Goal: Transaction & Acquisition: Purchase product/service

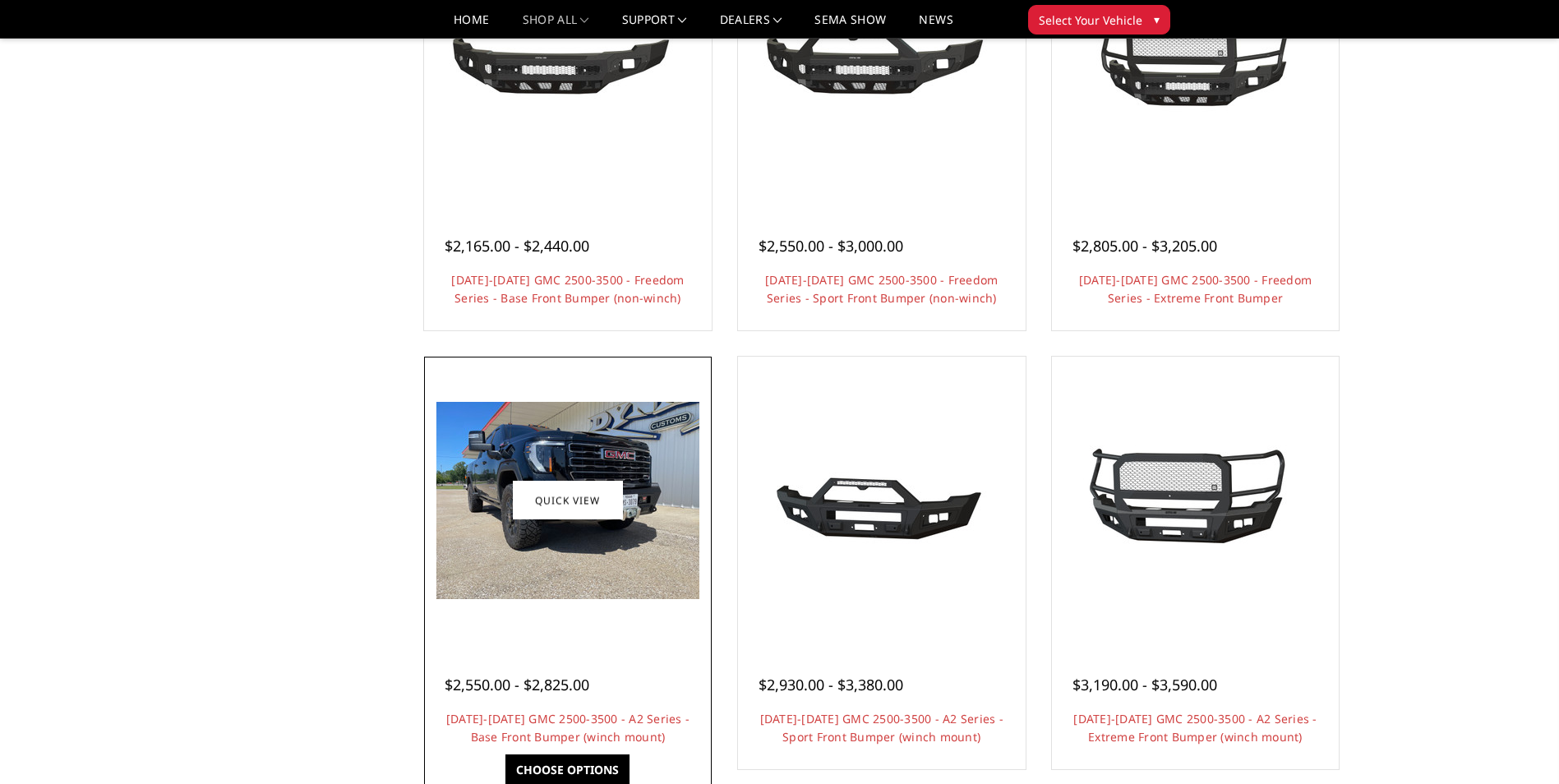
scroll to position [904, 0]
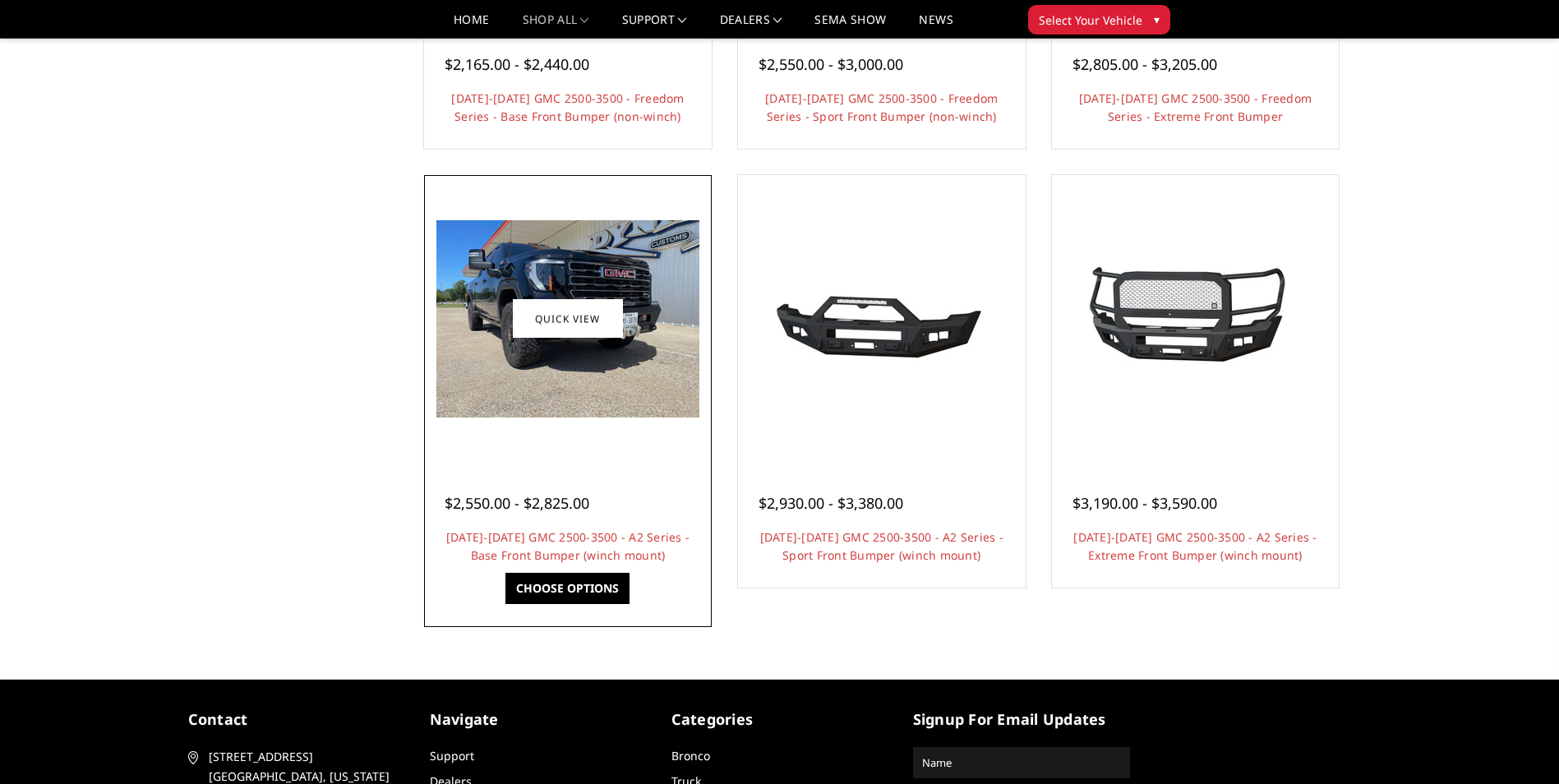
click at [539, 343] on img at bounding box center [567, 319] width 263 height 197
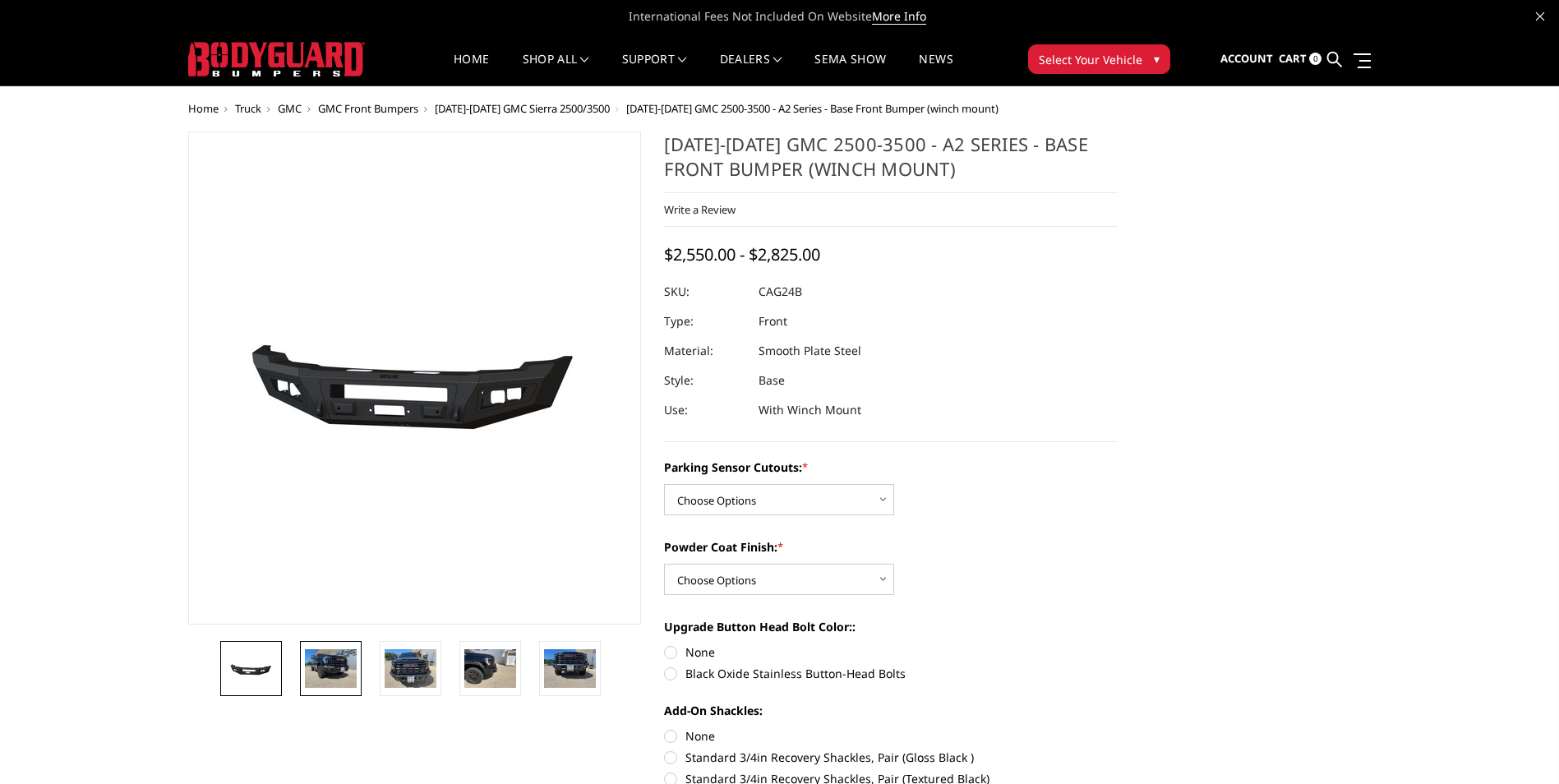
click at [322, 682] on img at bounding box center [331, 669] width 52 height 39
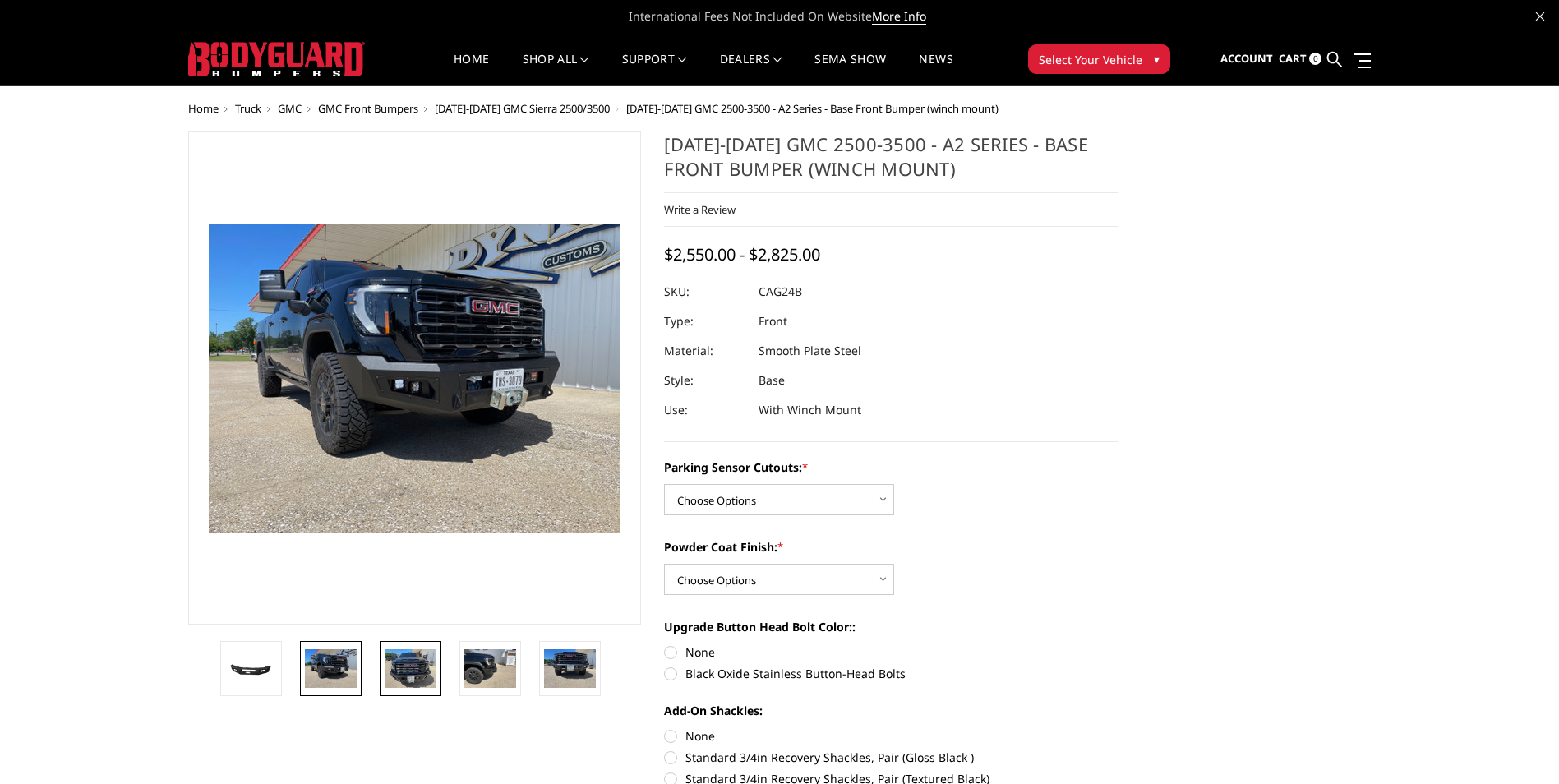
click at [390, 671] on img at bounding box center [411, 669] width 52 height 39
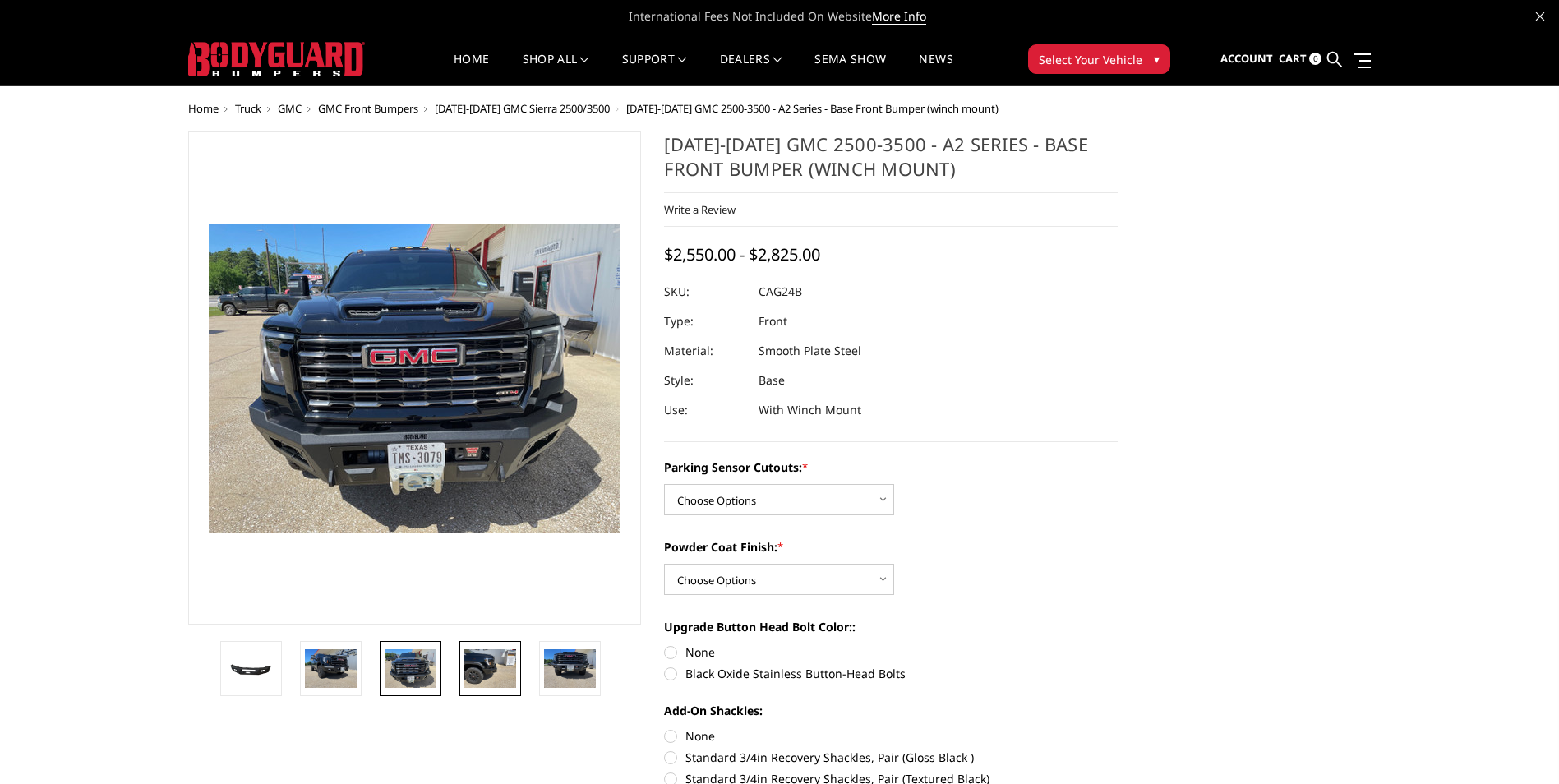
click at [472, 662] on img at bounding box center [490, 669] width 52 height 39
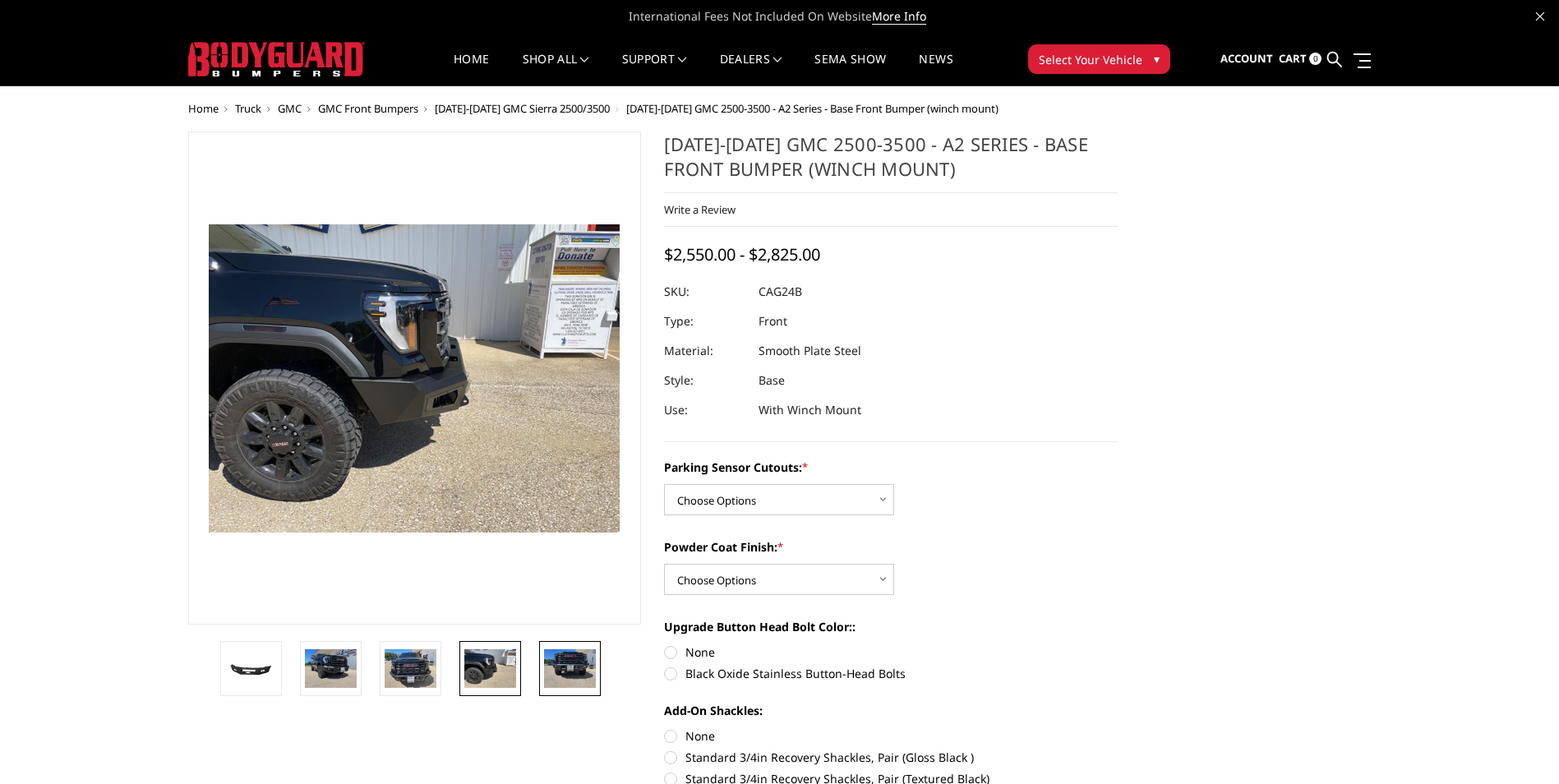
click at [565, 661] on img at bounding box center [570, 669] width 52 height 39
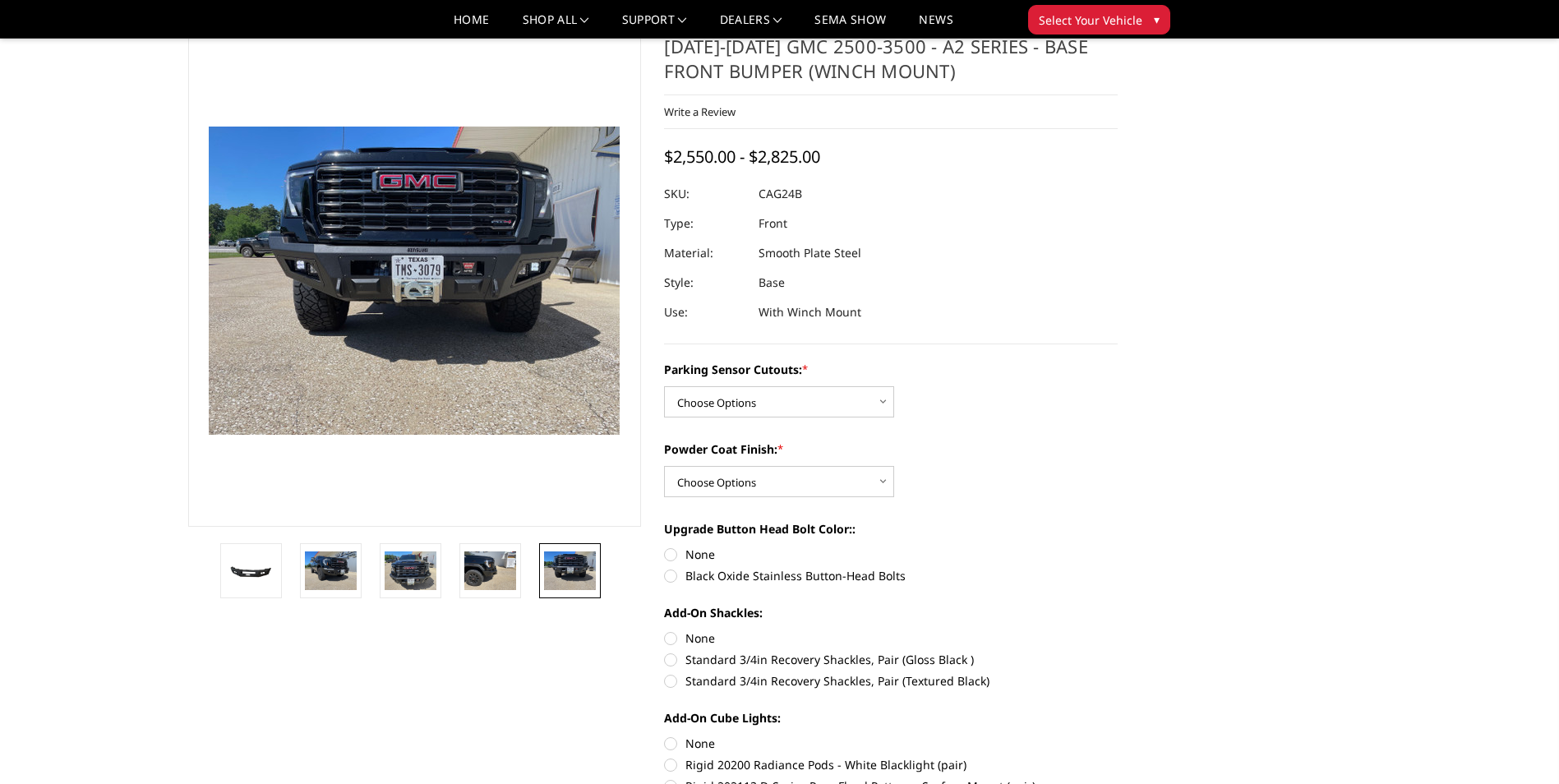
scroll to position [62, 0]
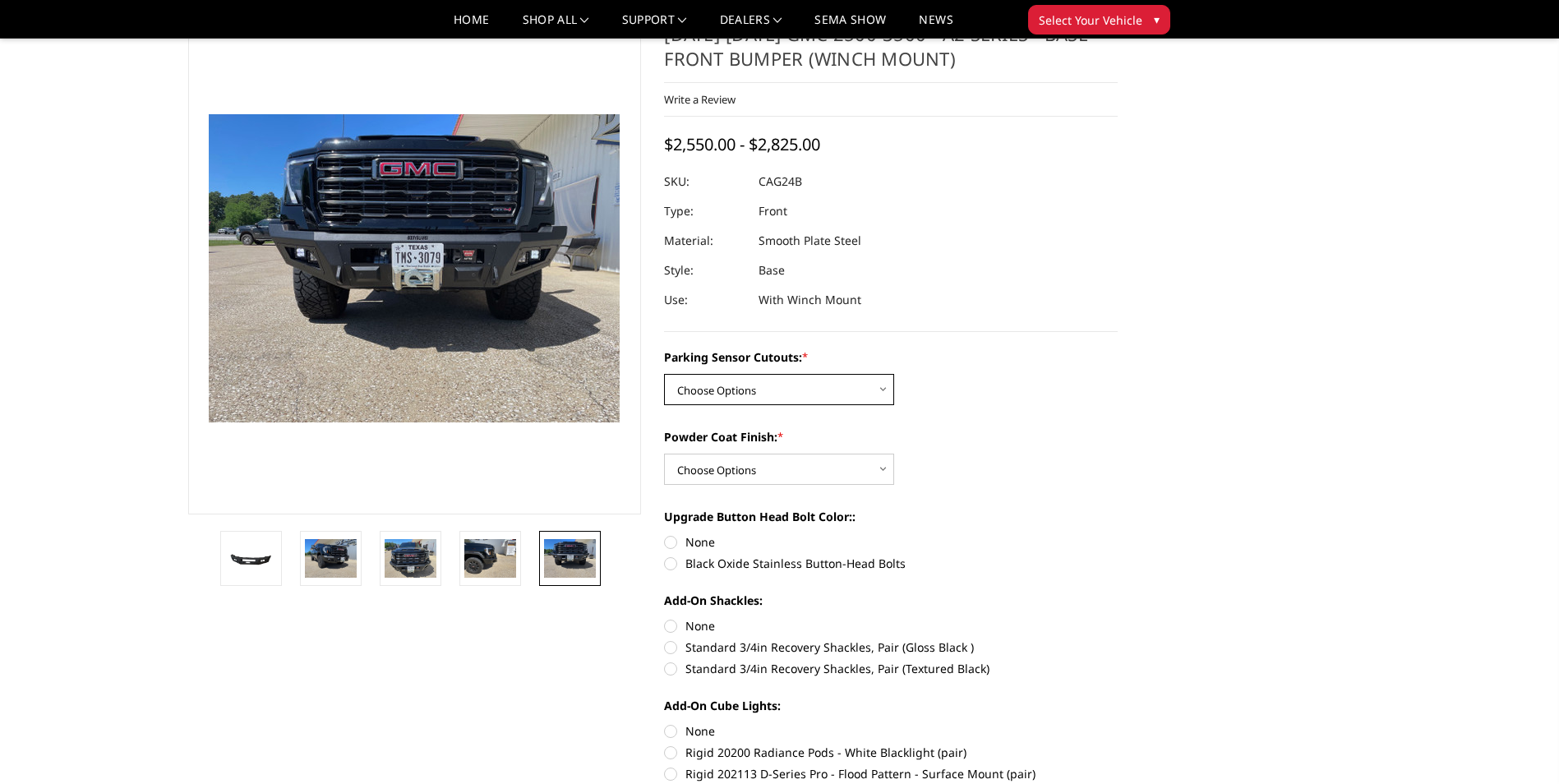
click at [883, 390] on select "Choose Options No - Without Parking Sensor Cutouts Yes - With Parking Sensor Cu…" at bounding box center [779, 389] width 230 height 31
select select "2157"
click at [664, 374] on select "Choose Options No - Without Parking Sensor Cutouts Yes - With Parking Sensor Cu…" at bounding box center [779, 389] width 230 height 31
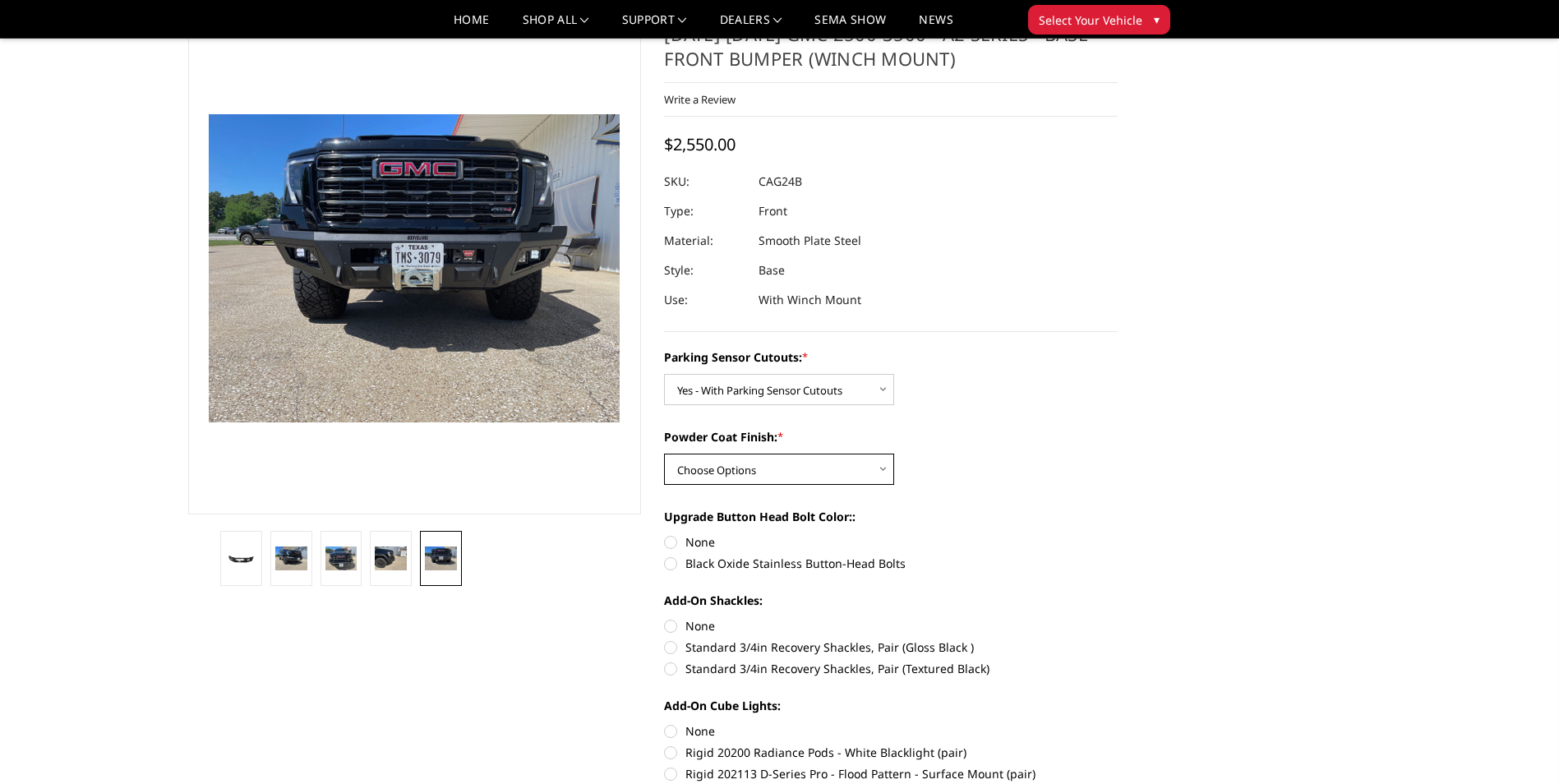
click at [881, 466] on select "Choose Options Bare Metal Textured Black Powder Coat" at bounding box center [779, 469] width 230 height 31
select select "2159"
click at [664, 454] on select "Choose Options Bare Metal Textured Black Powder Coat" at bounding box center [779, 469] width 230 height 31
click at [663, 564] on section "2024-2025 GMC 2500-3500 - A2 Series - Base Front Bumper (winch mount) Write a R…" at bounding box center [890, 642] width 477 height 1241
click at [675, 564] on label "Black Oxide Stainless Button-Head Bolts" at bounding box center [891, 563] width 454 height 18
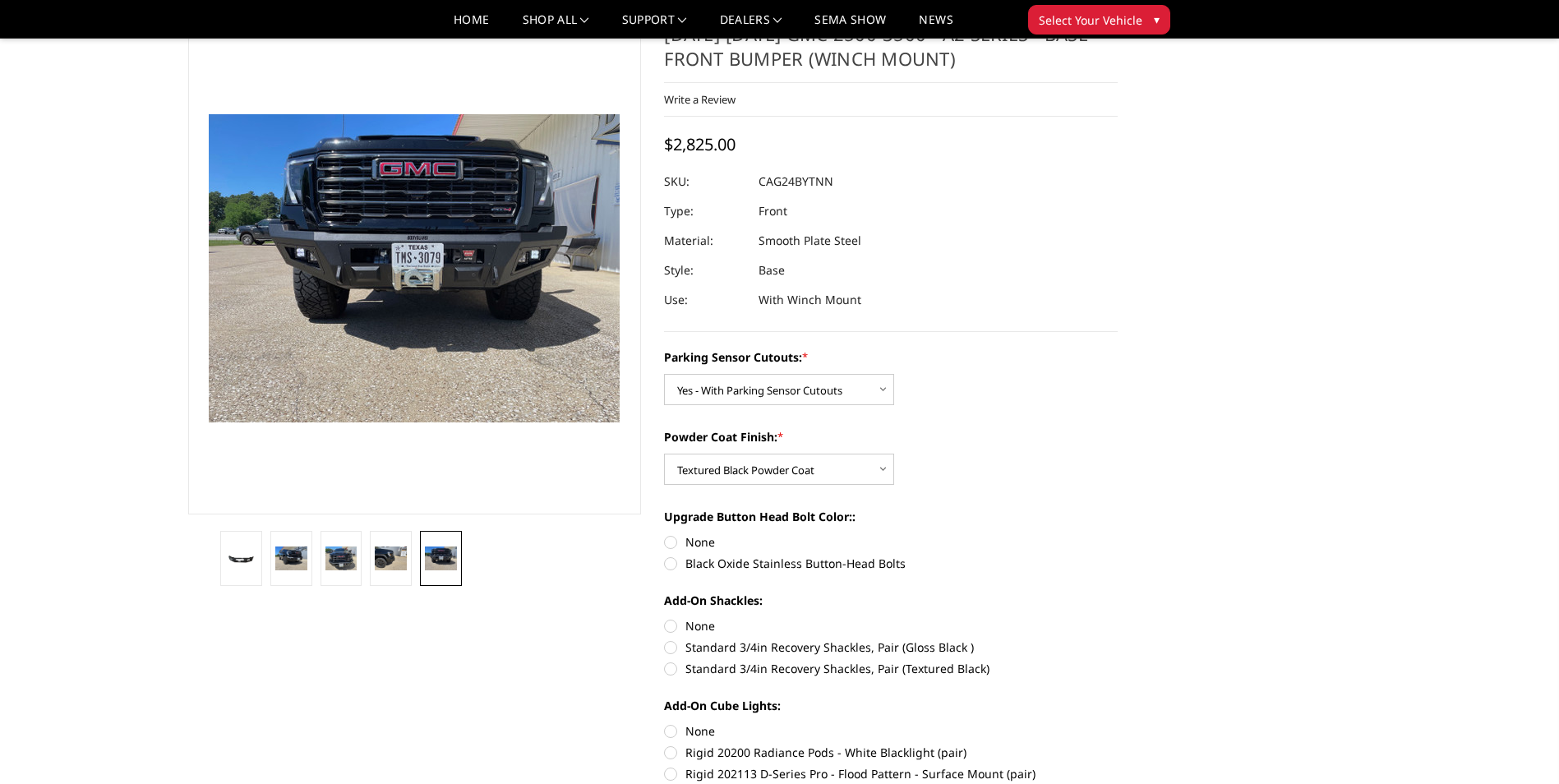
click at [1118, 534] on input "Black Oxide Stainless Button-Head Bolts" at bounding box center [1118, 533] width 1 height 1
radio input "true"
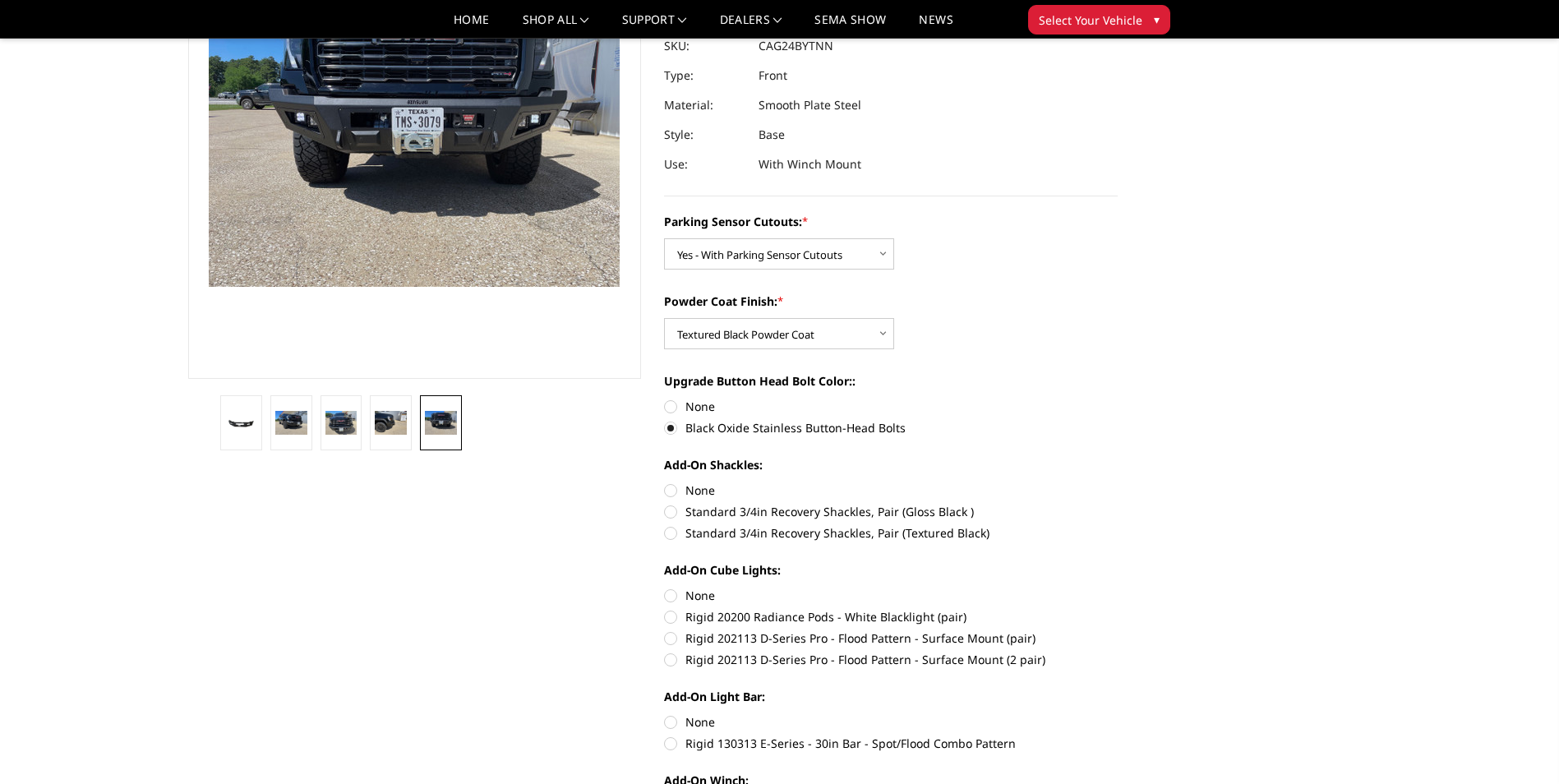
scroll to position [226, 0]
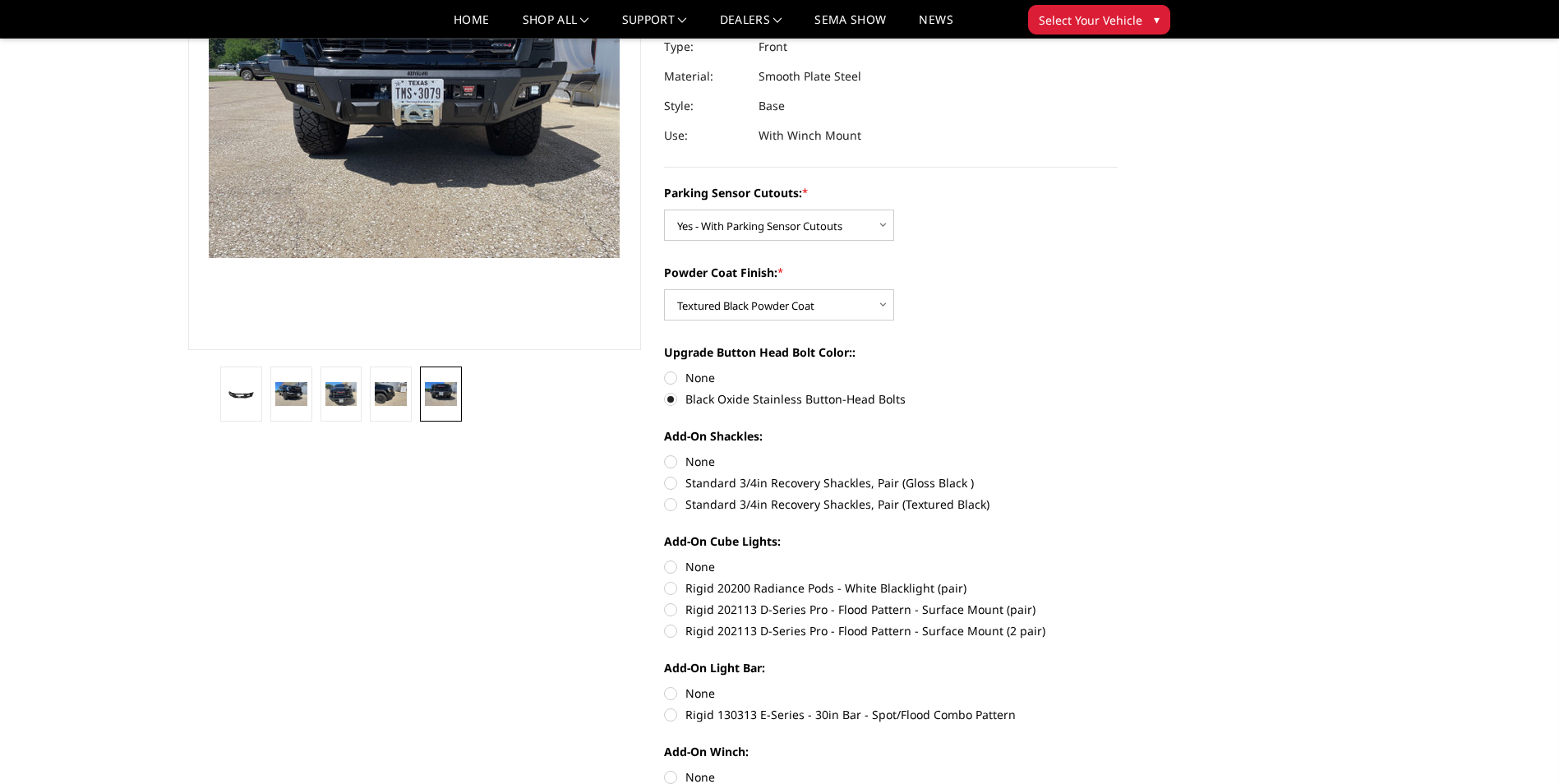
click at [674, 483] on label "Standard 3/4in Recovery Shackles, Pair (Gloss Black )" at bounding box center [891, 482] width 454 height 18
click at [1118, 454] on input "Standard 3/4in Recovery Shackles, Pair (Gloss Black )" at bounding box center [1118, 453] width 1 height 1
radio input "true"
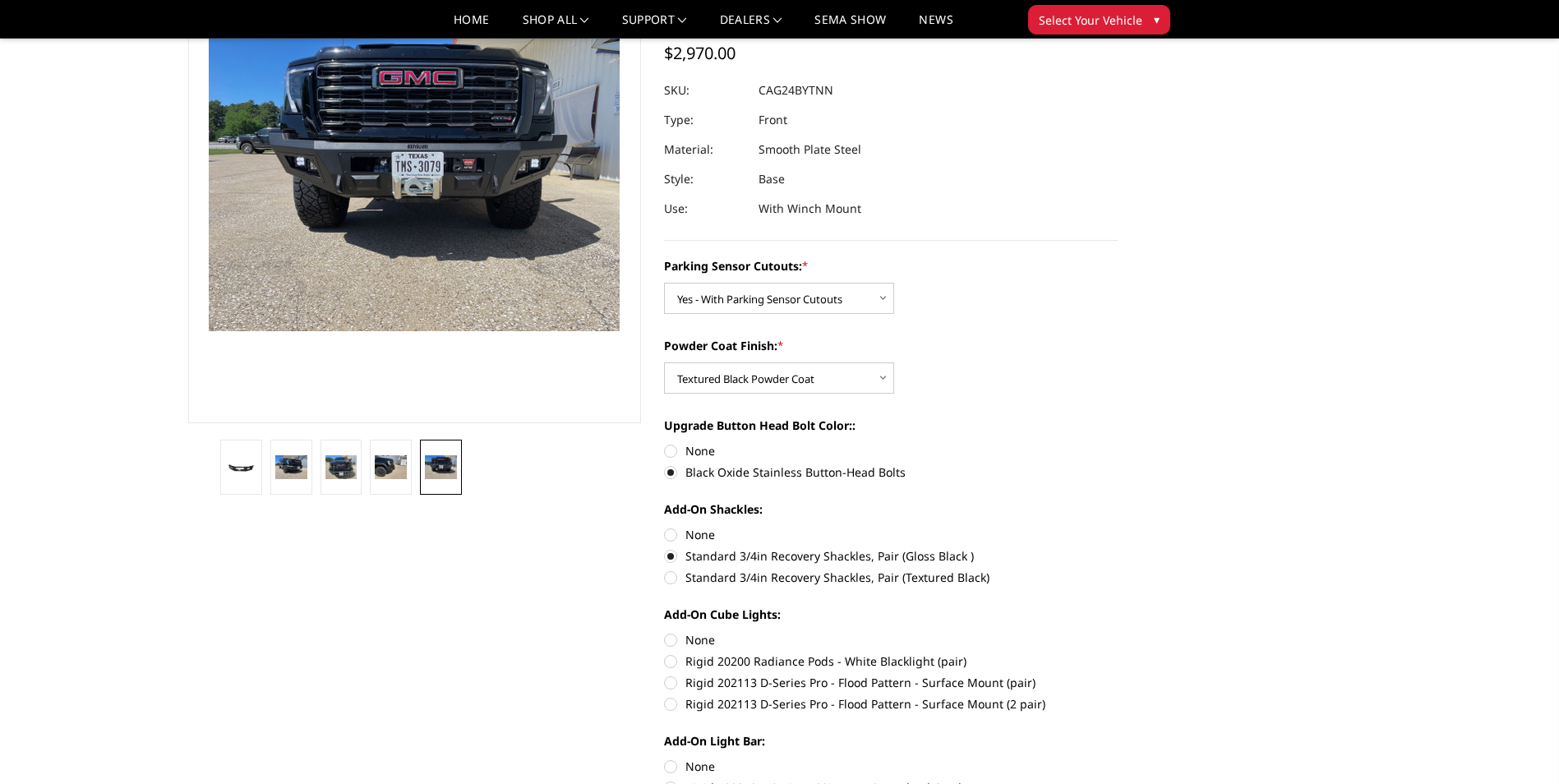
scroll to position [144, 0]
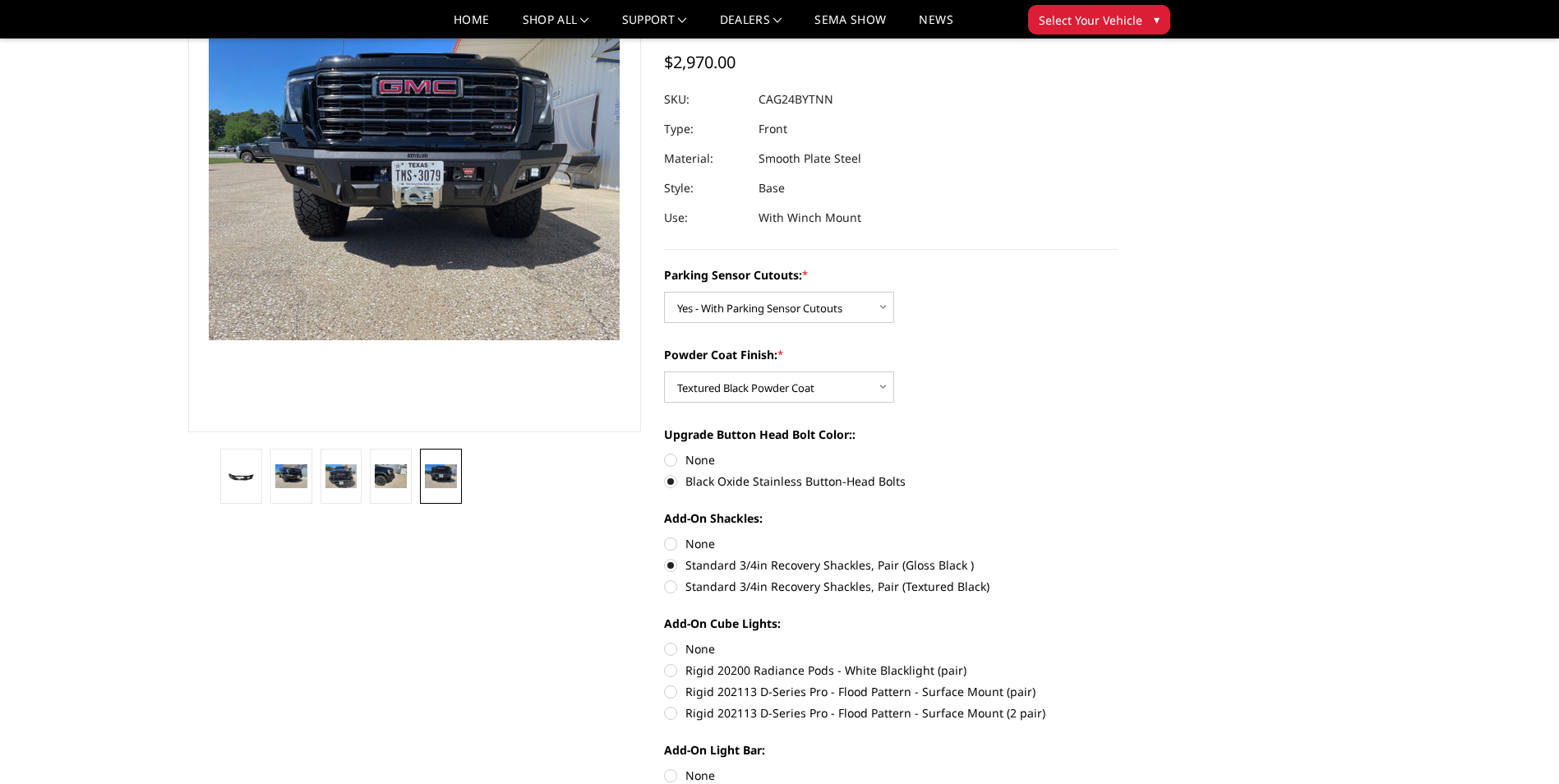
click at [670, 713] on label "Rigid 202113 D-Series Pro - Flood Pattern - Surface Mount (2 pair)" at bounding box center [891, 713] width 454 height 18
click at [1118, 683] on input "Rigid 202113 D-Series Pro - Flood Pattern - Surface Mount (2 pair)" at bounding box center [1118, 683] width 1 height 1
radio input "true"
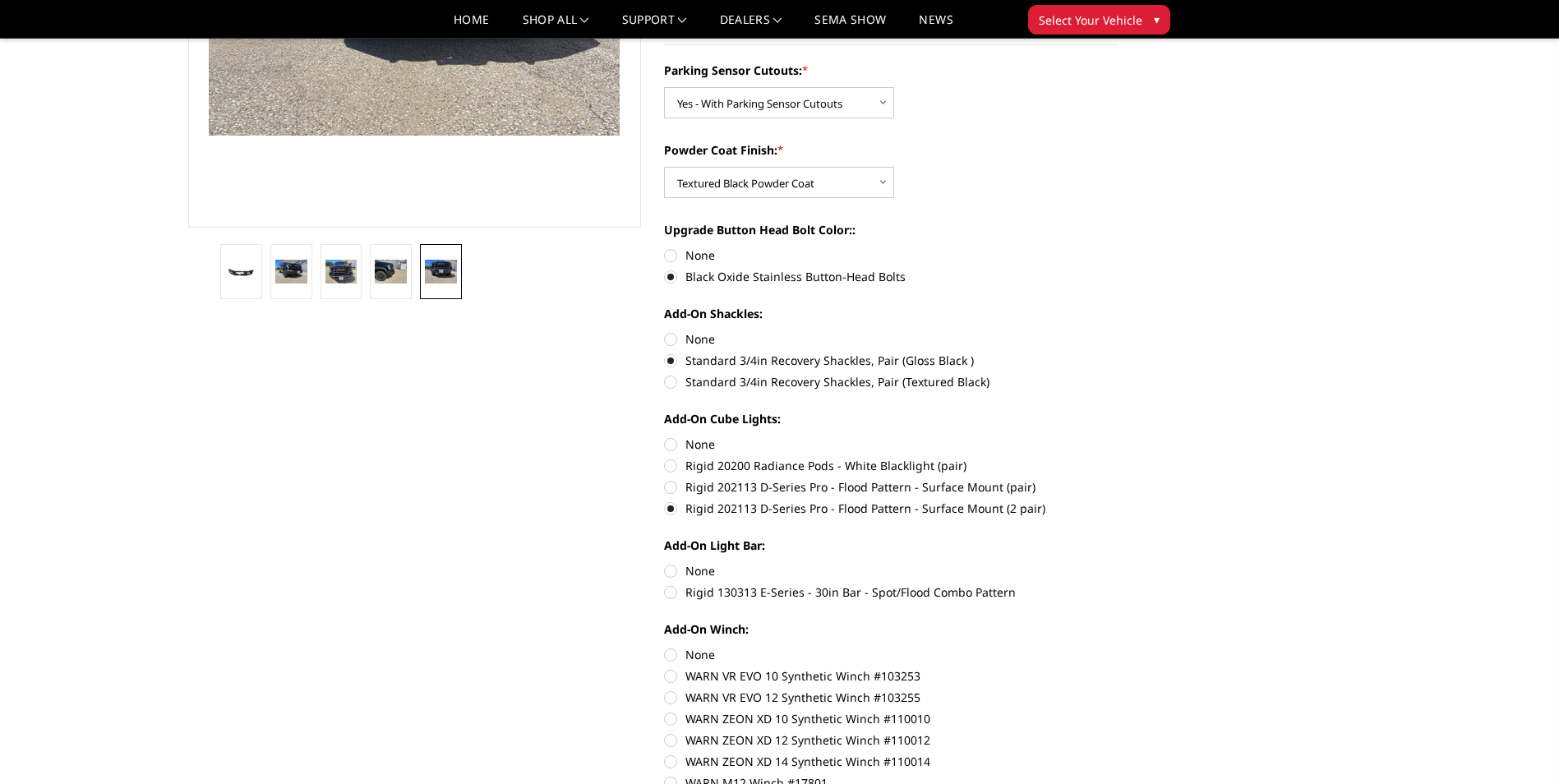
scroll to position [350, 0]
click at [667, 596] on label "Rigid 130313 E-Series - 30in Bar - Spot/Flood Combo Pattern" at bounding box center [891, 591] width 454 height 18
click at [1118, 562] on input "Rigid 130313 E-Series - 30in Bar - Spot/Flood Combo Pattern" at bounding box center [1118, 562] width 1 height 1
radio input "true"
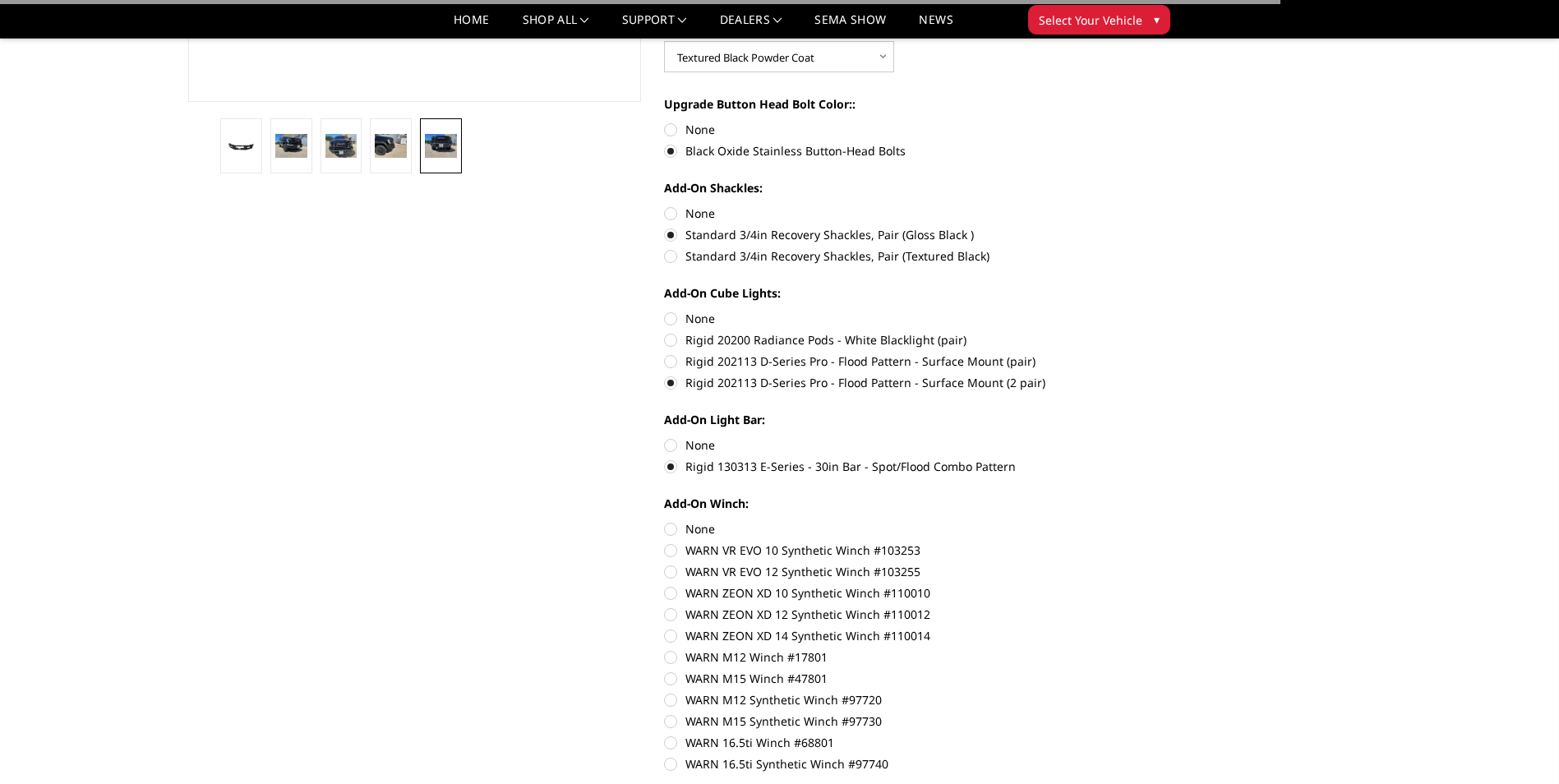
scroll to position [534, 0]
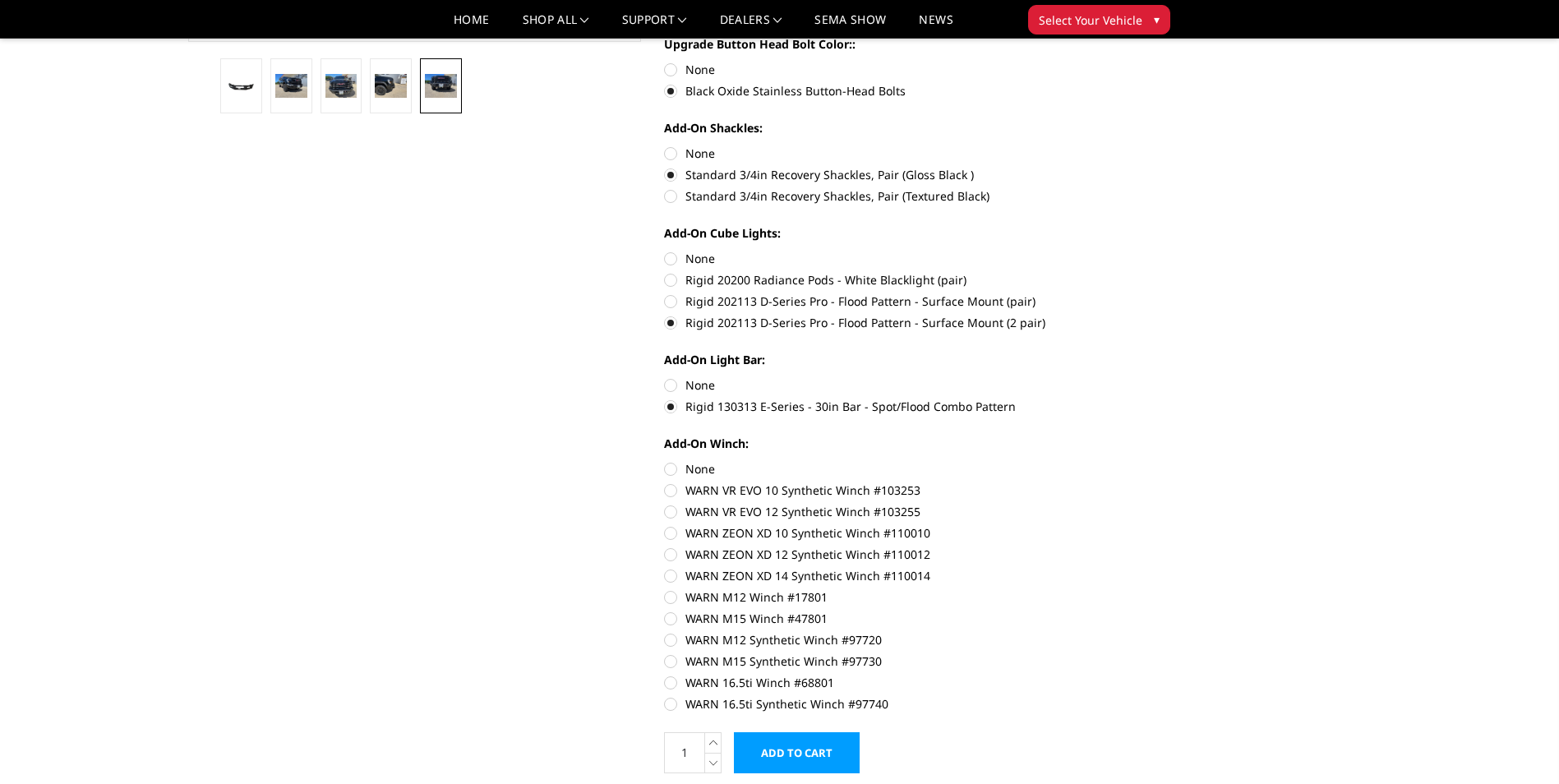
click at [663, 708] on section "2024-2025 GMC 2500-3500 - A2 Series - Base Front Bumper (winch mount) Write a R…" at bounding box center [890, 170] width 477 height 1241
click at [676, 700] on label "WARN 16.5ti Synthetic Winch #97740" at bounding box center [891, 704] width 454 height 18
click at [1118, 674] on input "WARN 16.5ti Synthetic Winch #97740" at bounding box center [1118, 674] width 1 height 1
radio input "true"
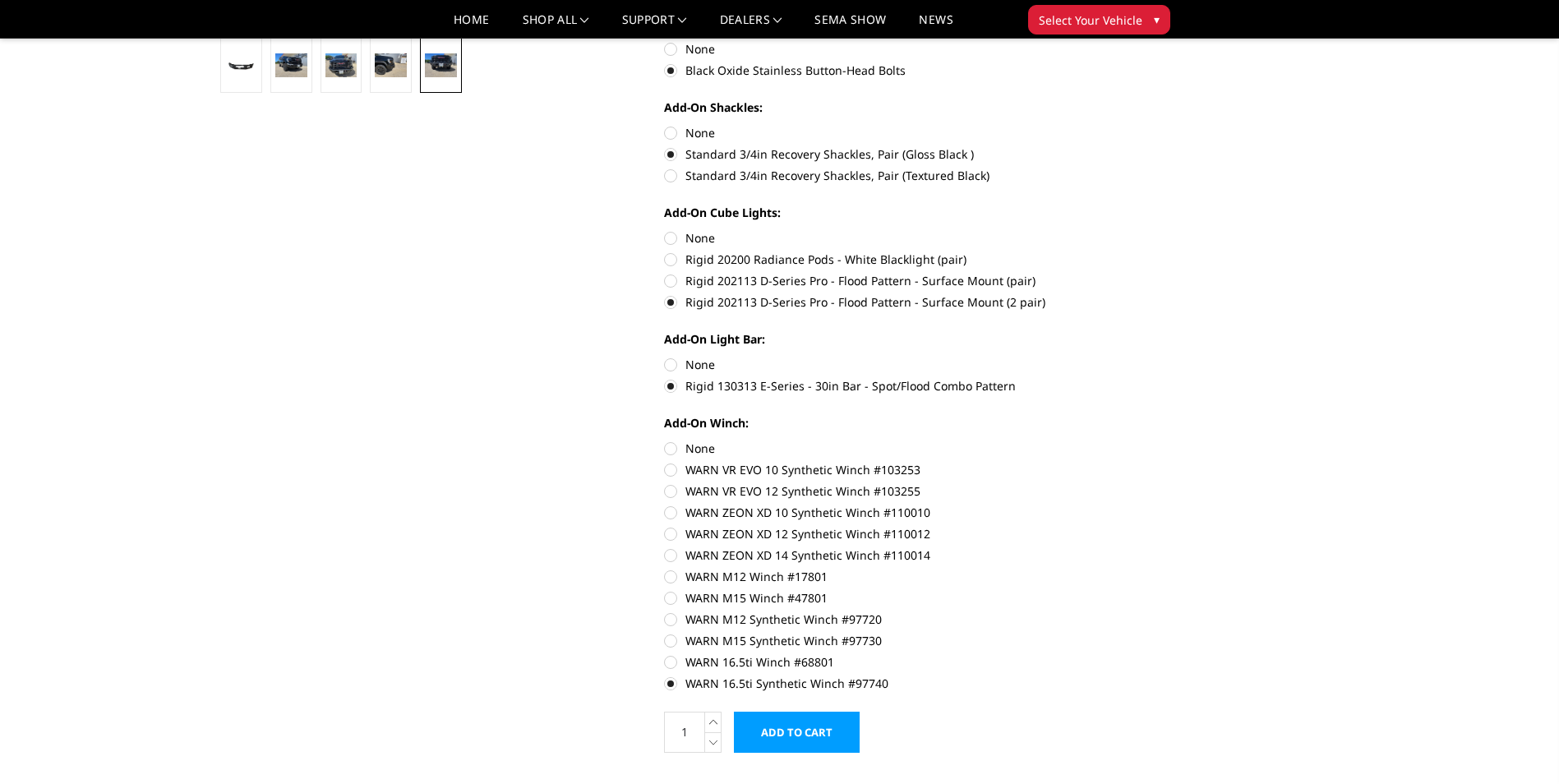
scroll to position [432, 0]
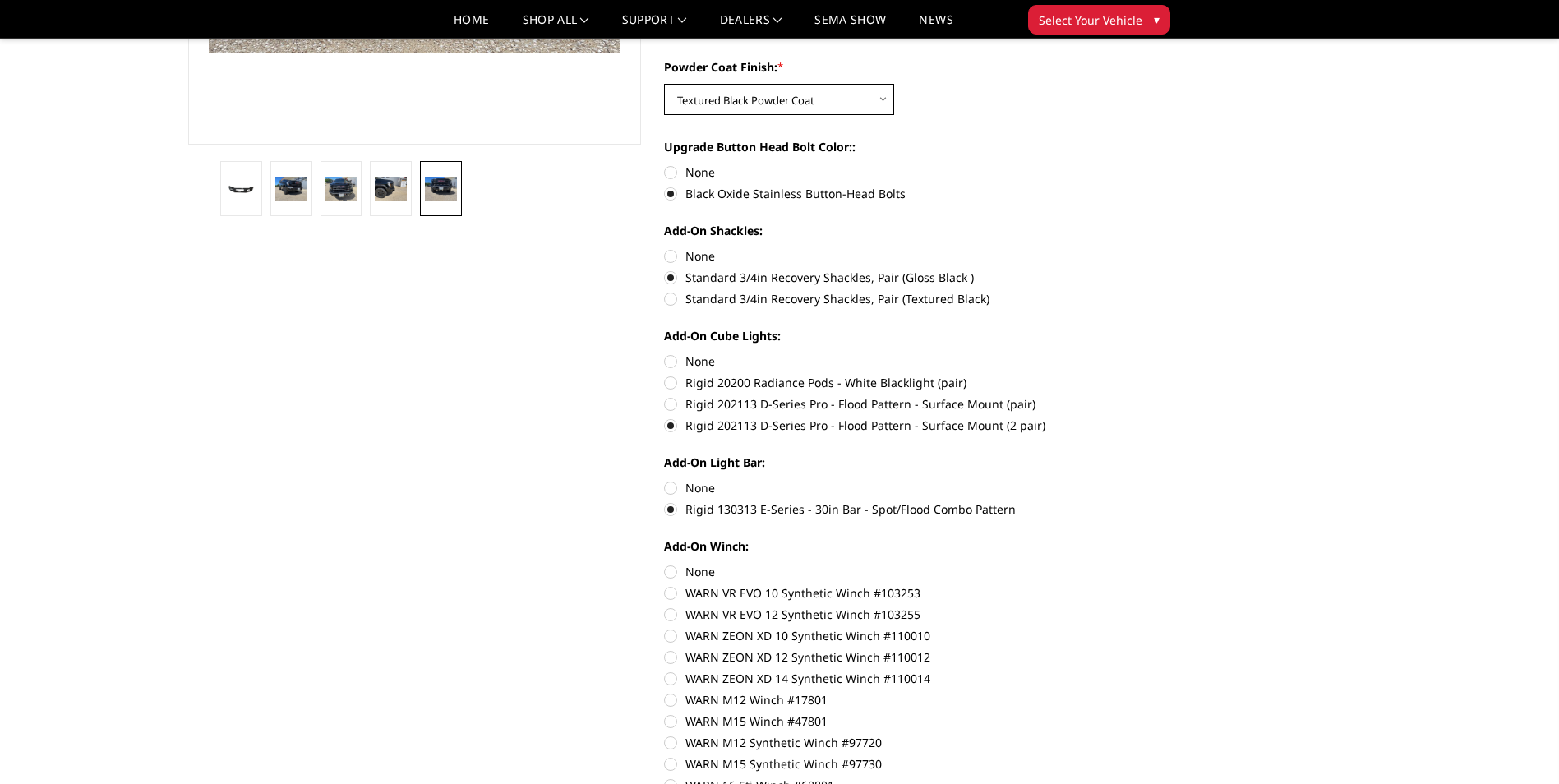
click at [880, 93] on select "Choose Options Bare Metal Textured Black Powder Coat" at bounding box center [779, 100] width 230 height 31
click at [664, 84] on select "Choose Options Bare Metal Textured Black Powder Coat" at bounding box center [779, 100] width 230 height 31
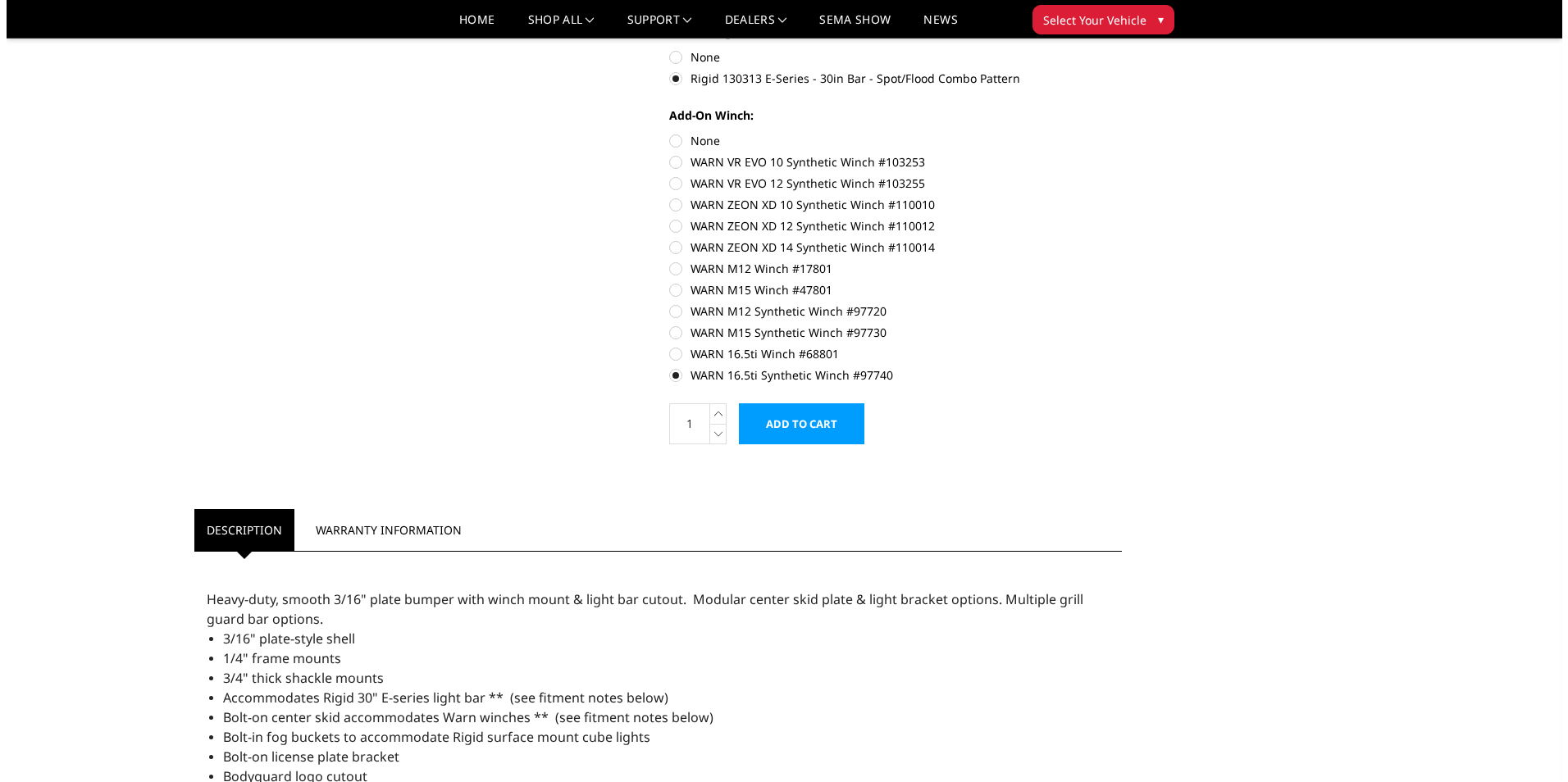
scroll to position [861, 0]
click at [843, 438] on input "Add to Cart" at bounding box center [795, 422] width 125 height 41
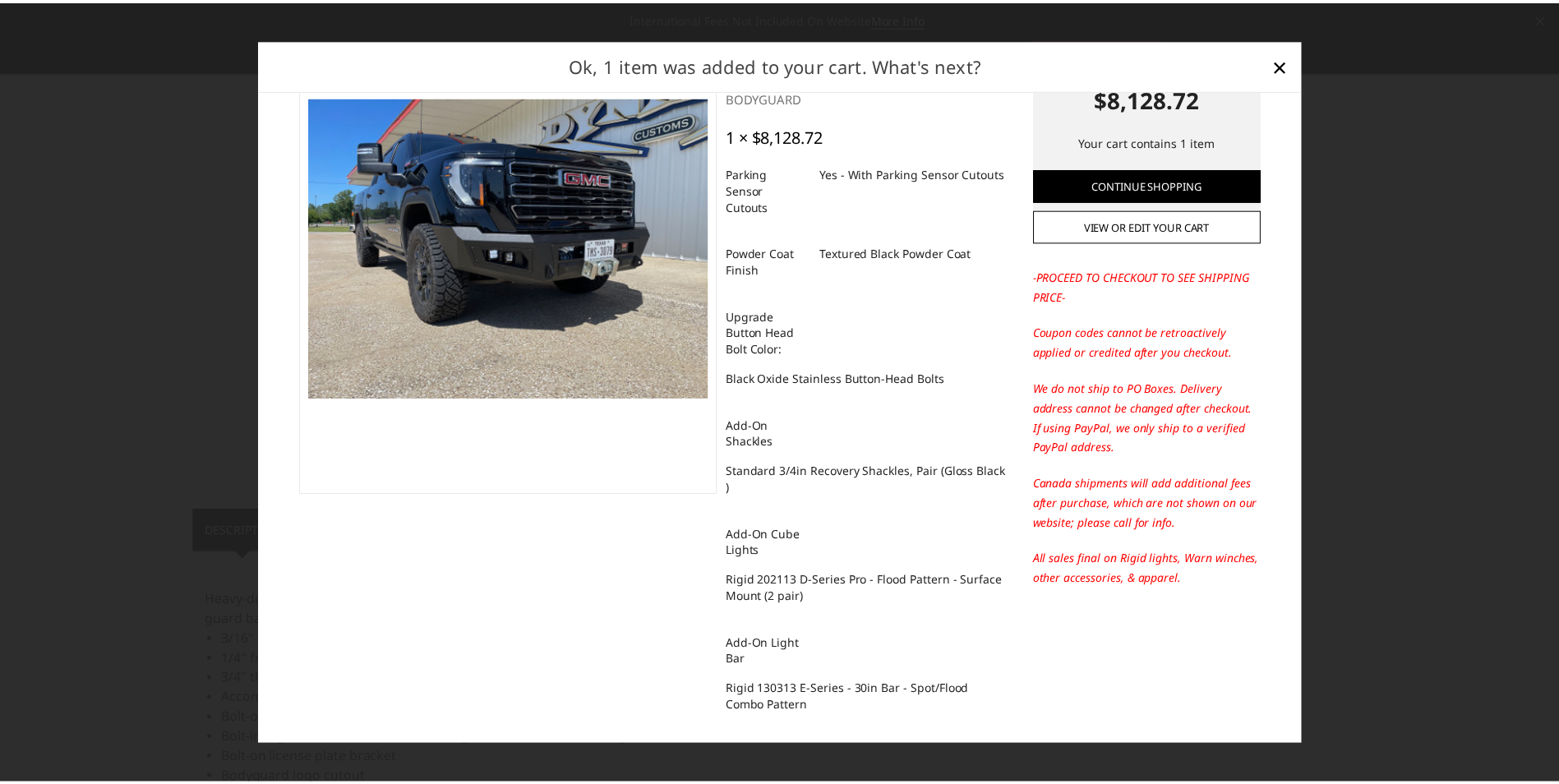
scroll to position [0, 0]
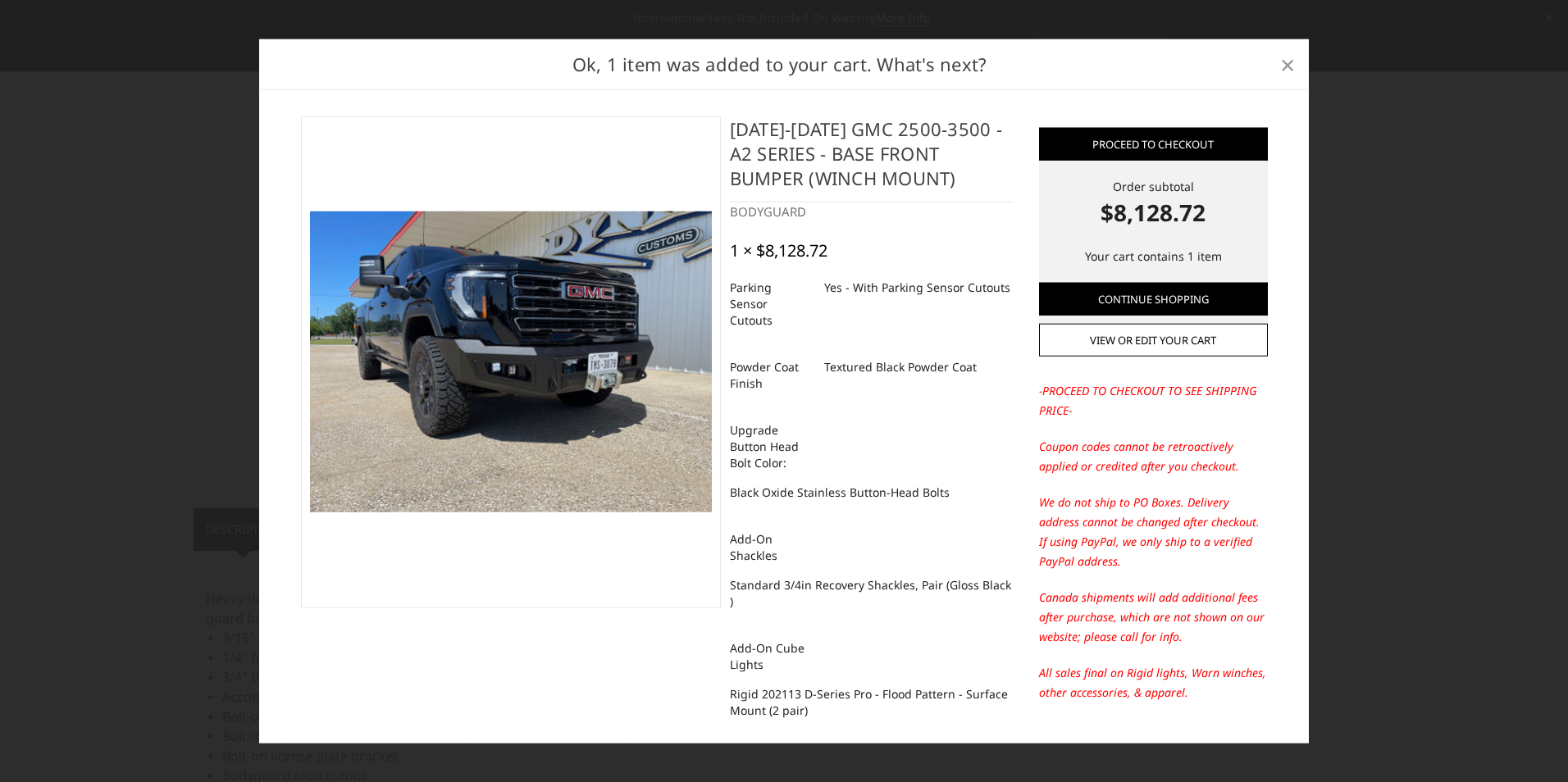
click at [1280, 72] on span "×" at bounding box center [1287, 63] width 15 height 35
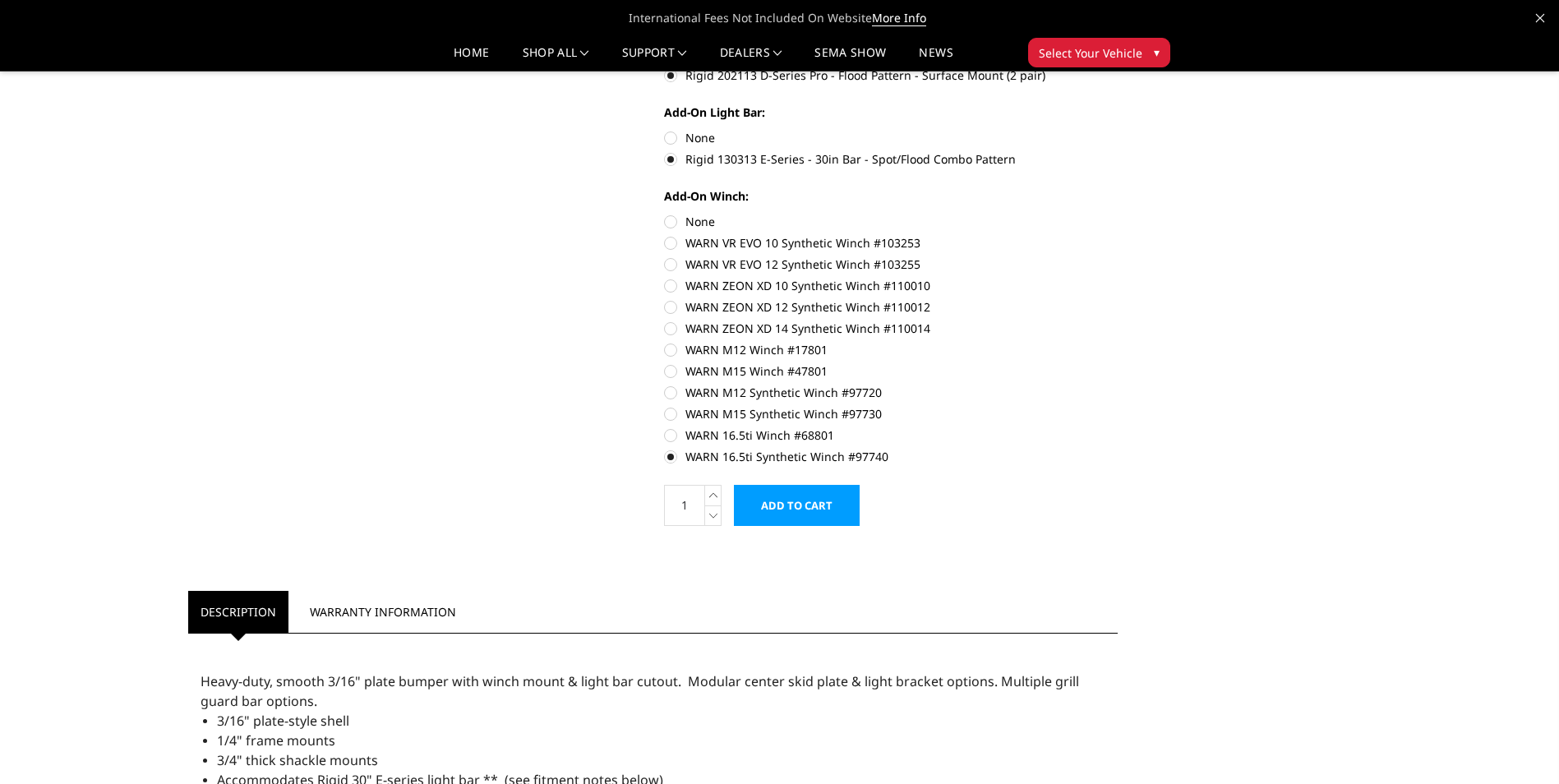
scroll to position [760, 0]
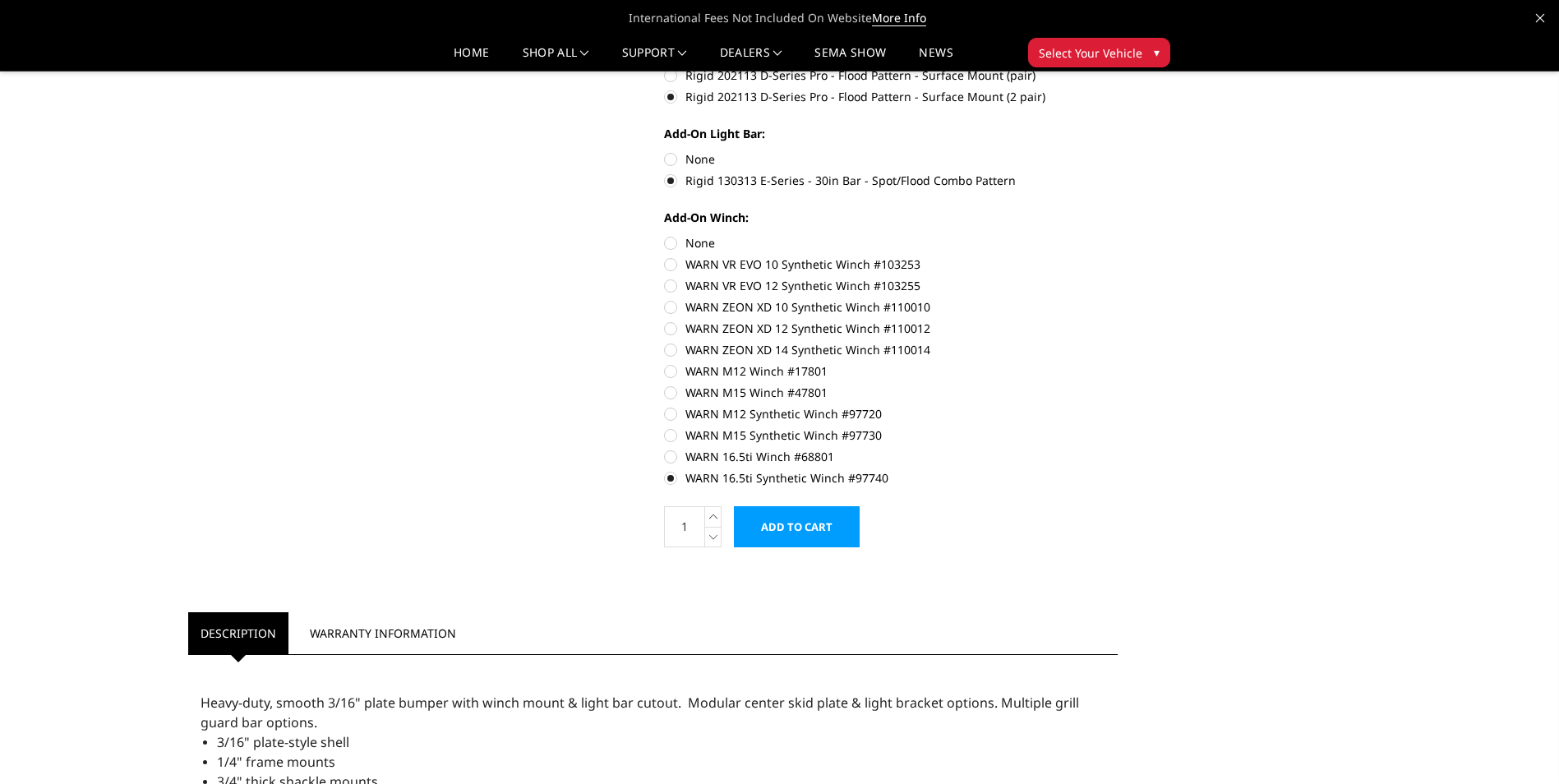
click at [667, 244] on label "None" at bounding box center [891, 243] width 454 height 18
click at [665, 235] on input "None" at bounding box center [664, 234] width 1 height 1
radio input "true"
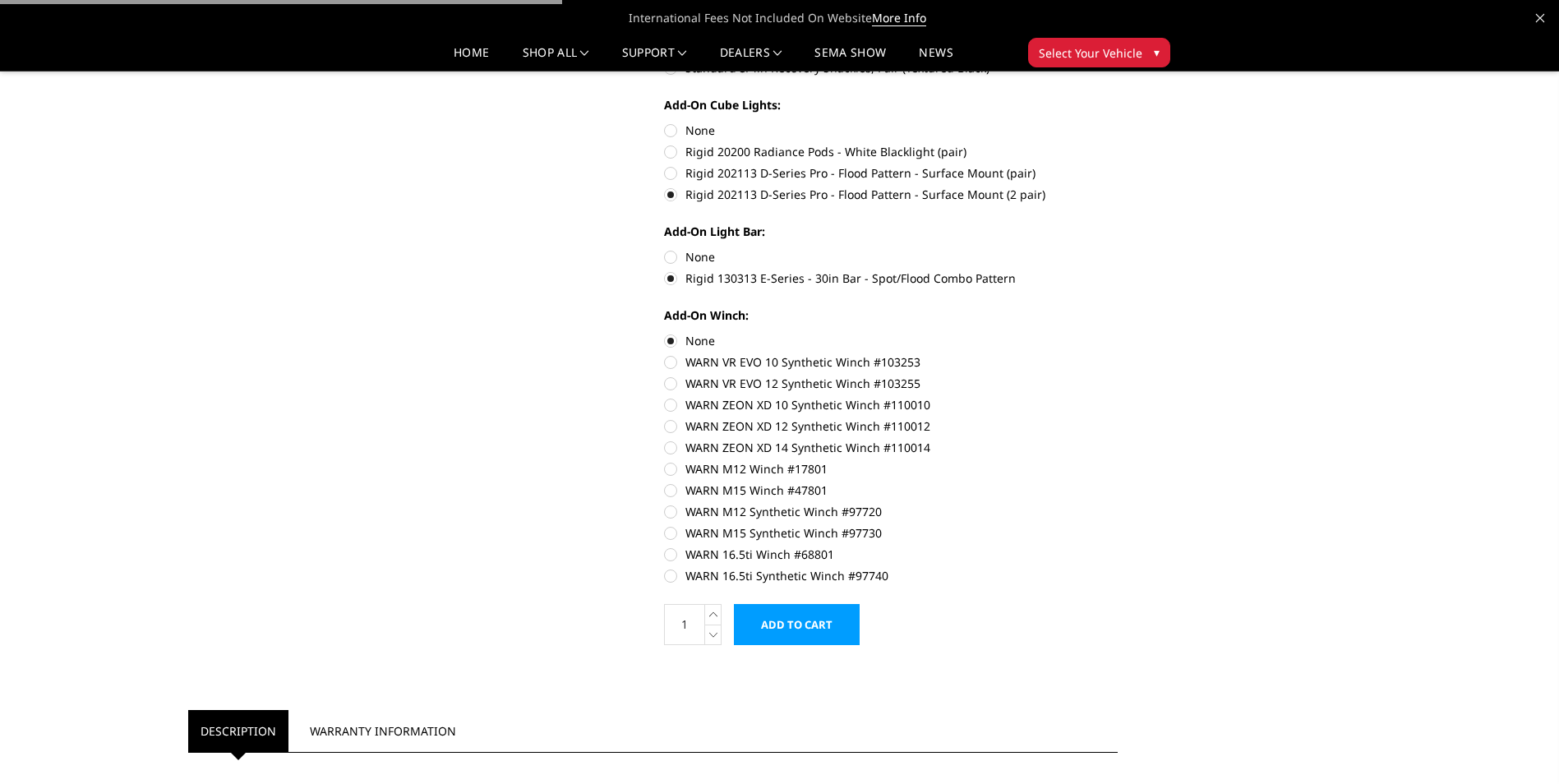
scroll to position [637, 0]
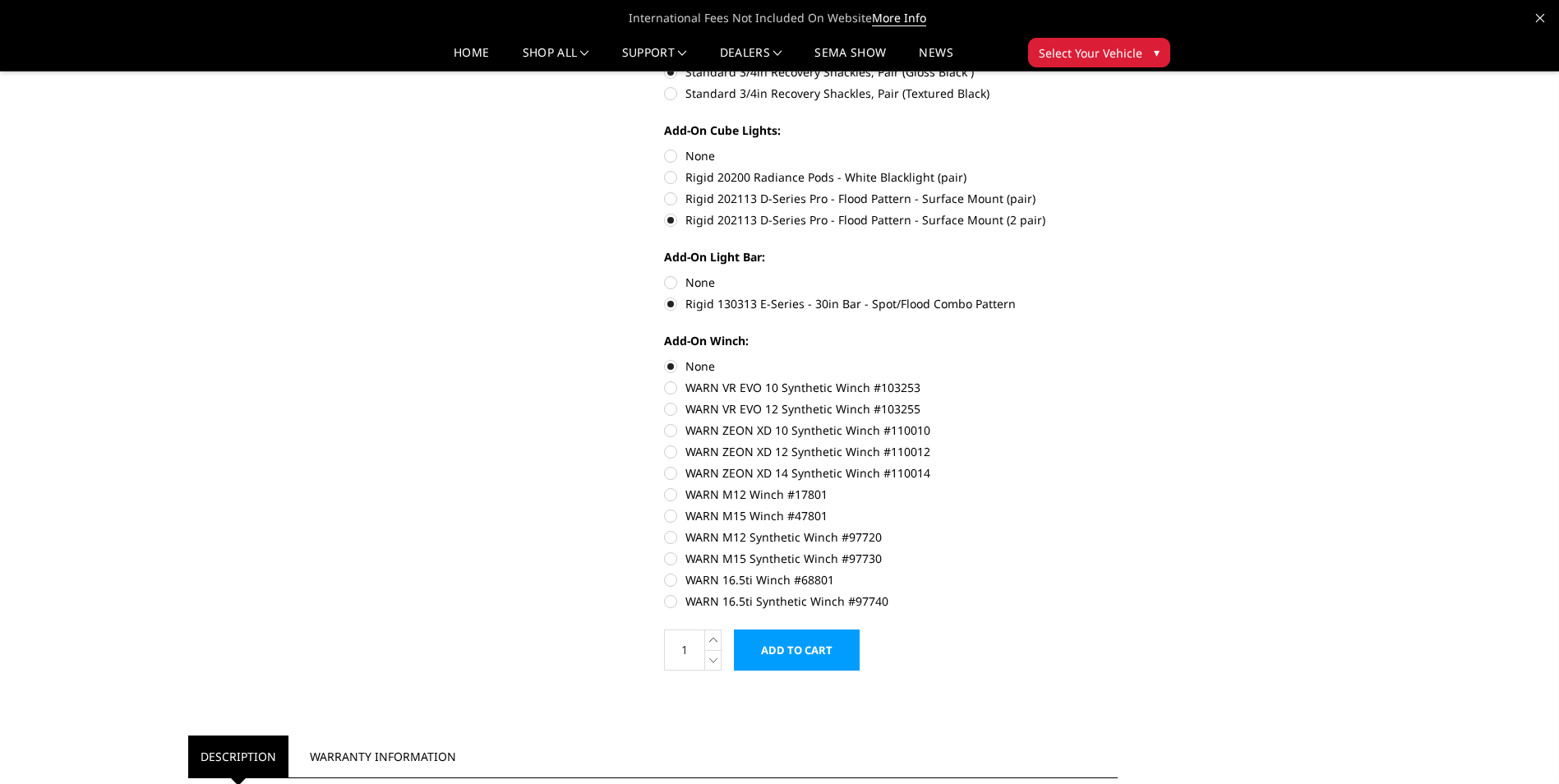
click at [667, 284] on label "None" at bounding box center [891, 282] width 454 height 18
click at [665, 275] on input "None" at bounding box center [664, 274] width 1 height 1
radio input "true"
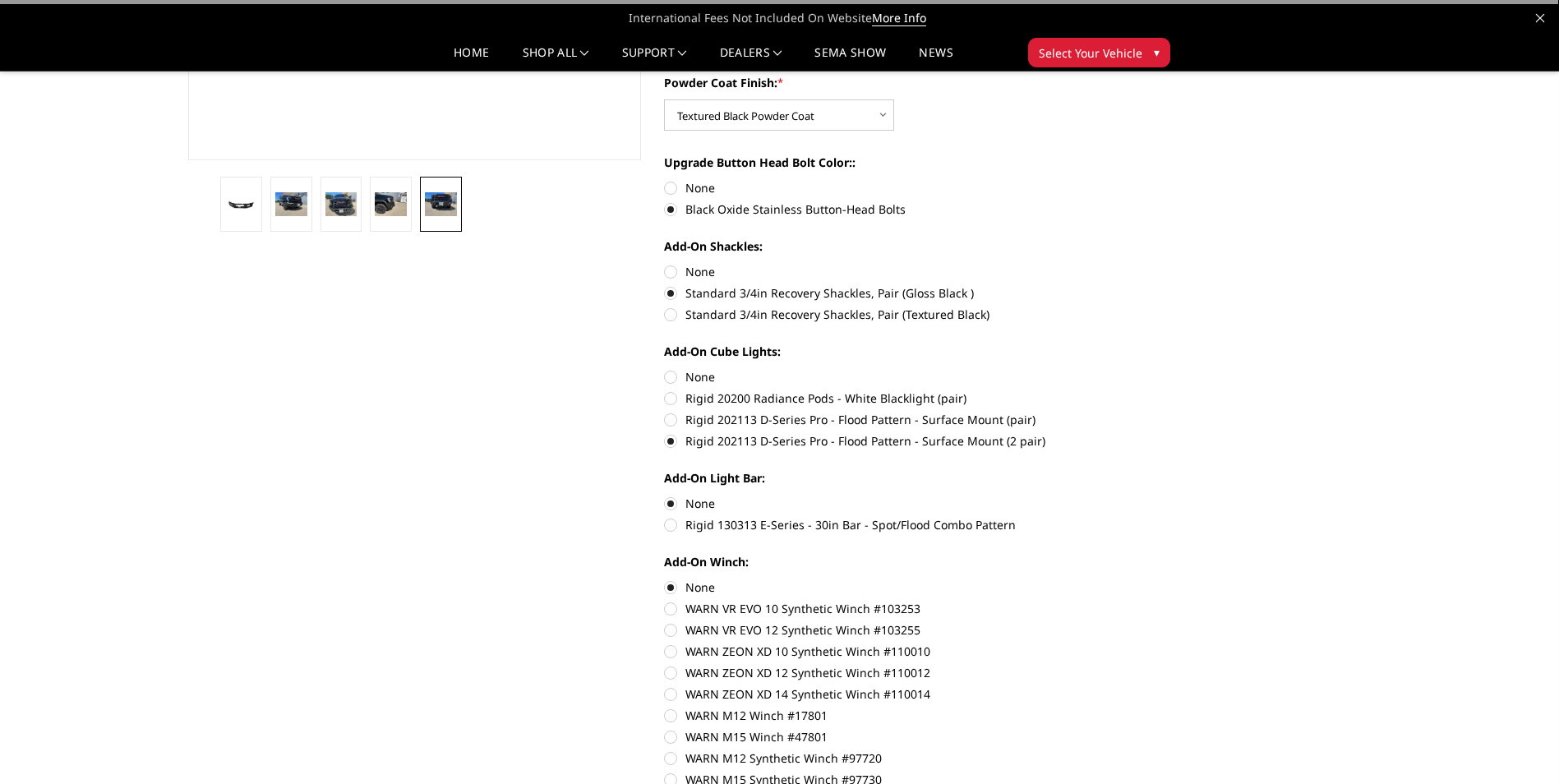
scroll to position [350, 0]
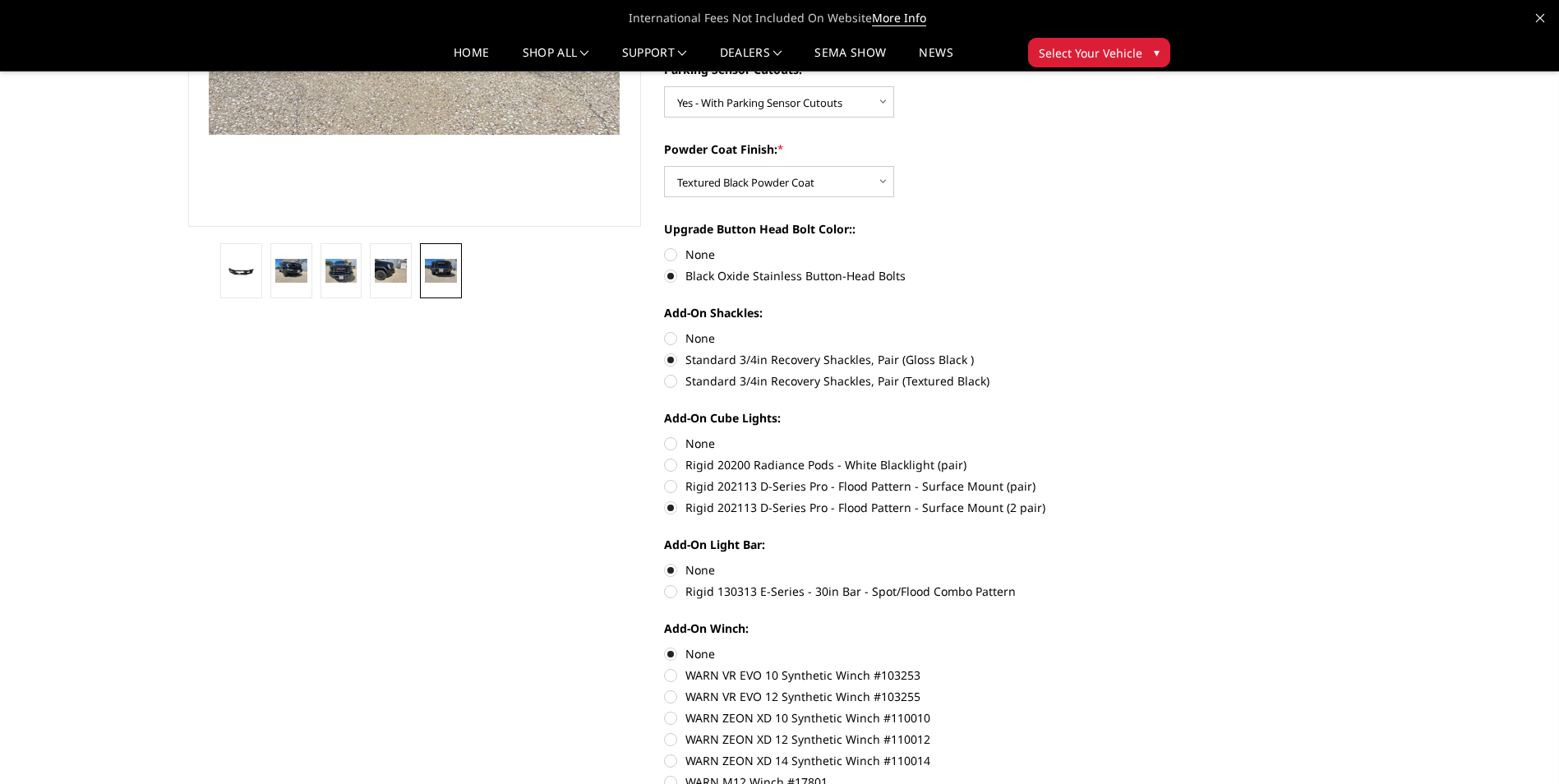
click at [668, 338] on label "None" at bounding box center [891, 338] width 454 height 18
click at [665, 330] on input "None" at bounding box center [664, 329] width 1 height 1
radio input "true"
click at [660, 256] on section "2024-2025 GMC 2500-3500 - A2 Series - Base Front Bumper (winch mount) Write a R…" at bounding box center [890, 354] width 477 height 1241
click at [670, 254] on label "None" at bounding box center [891, 254] width 454 height 18
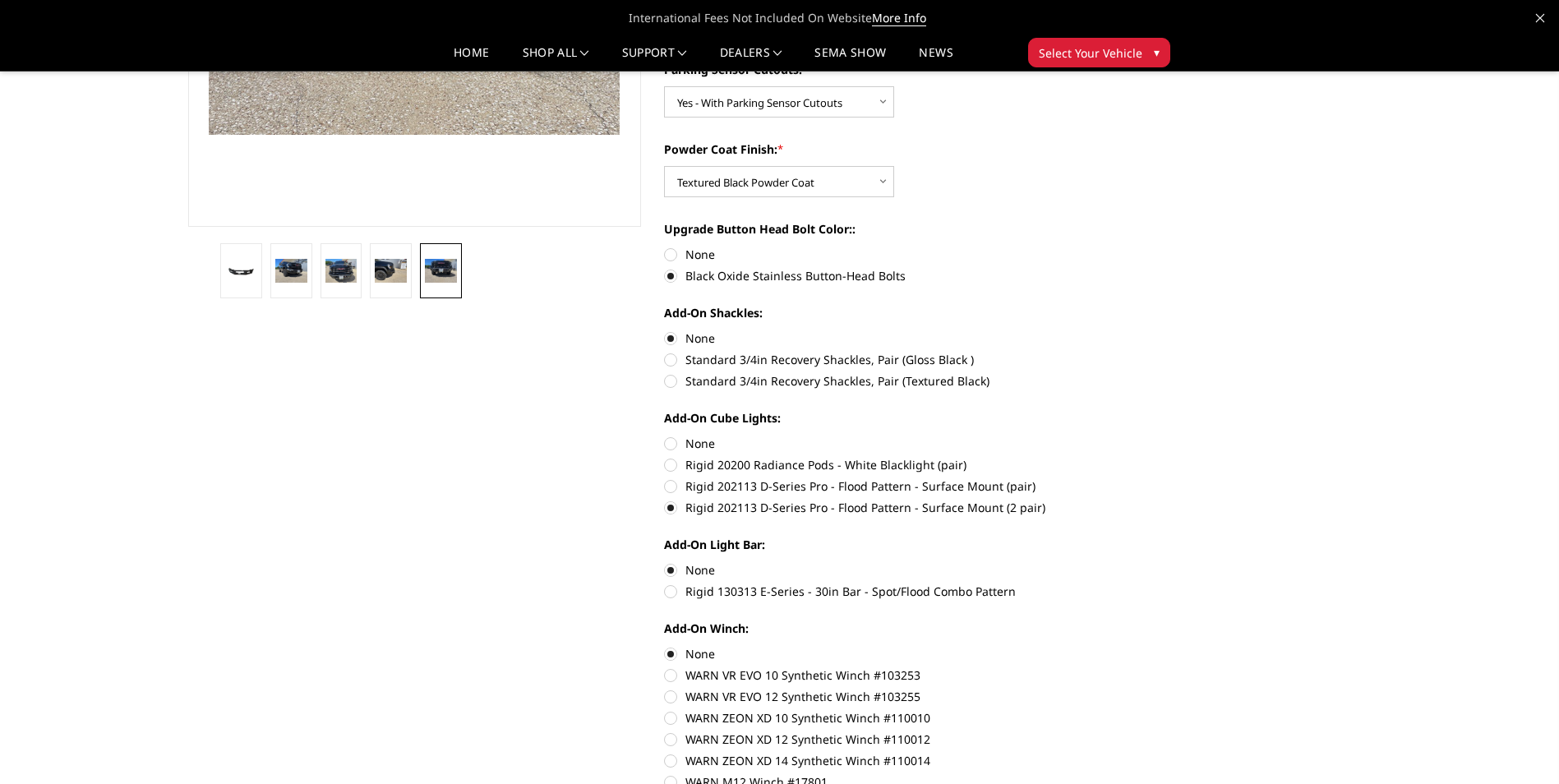
click at [665, 246] on input "None" at bounding box center [664, 245] width 1 height 1
radio input "true"
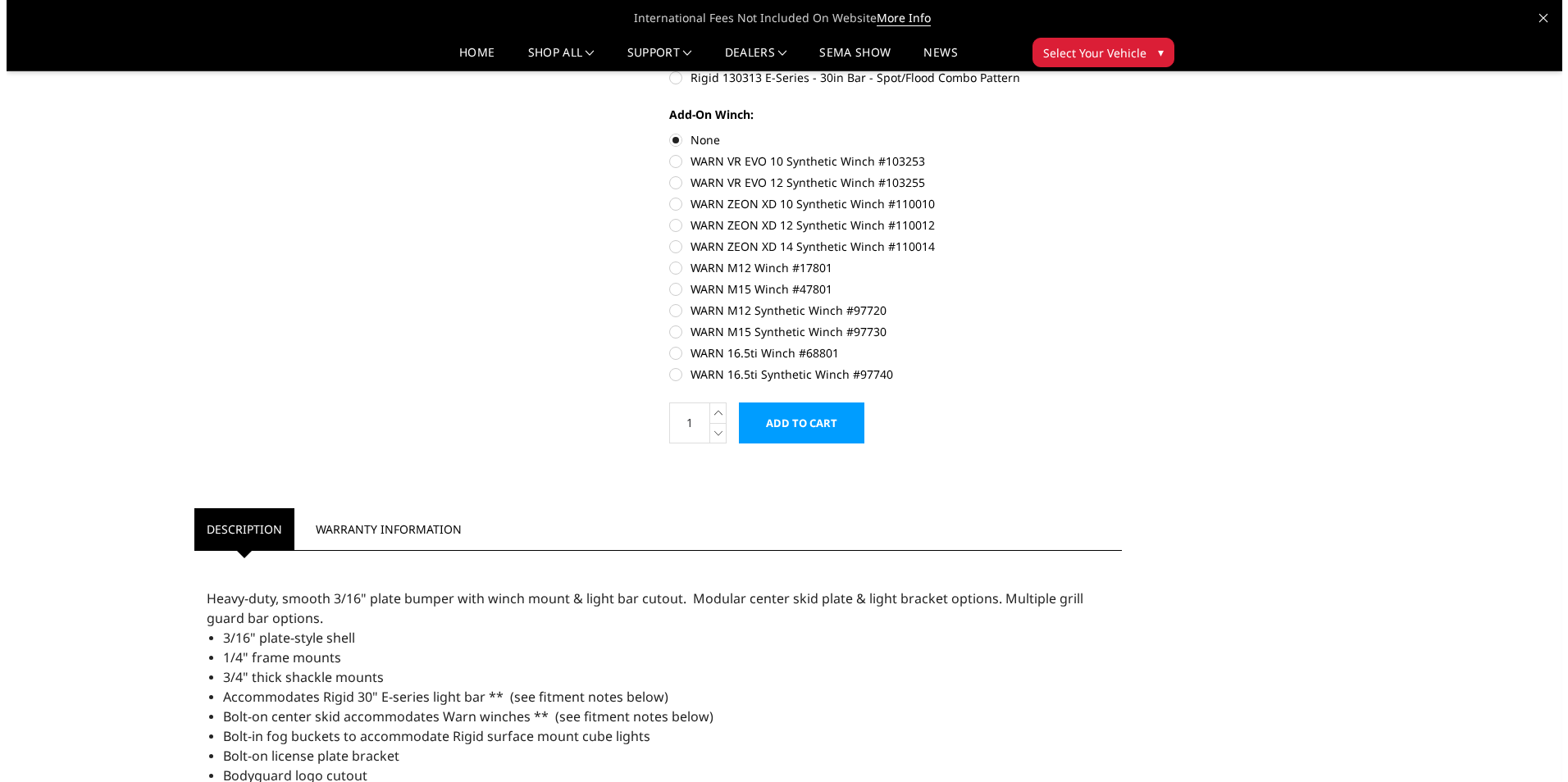
scroll to position [820, 0]
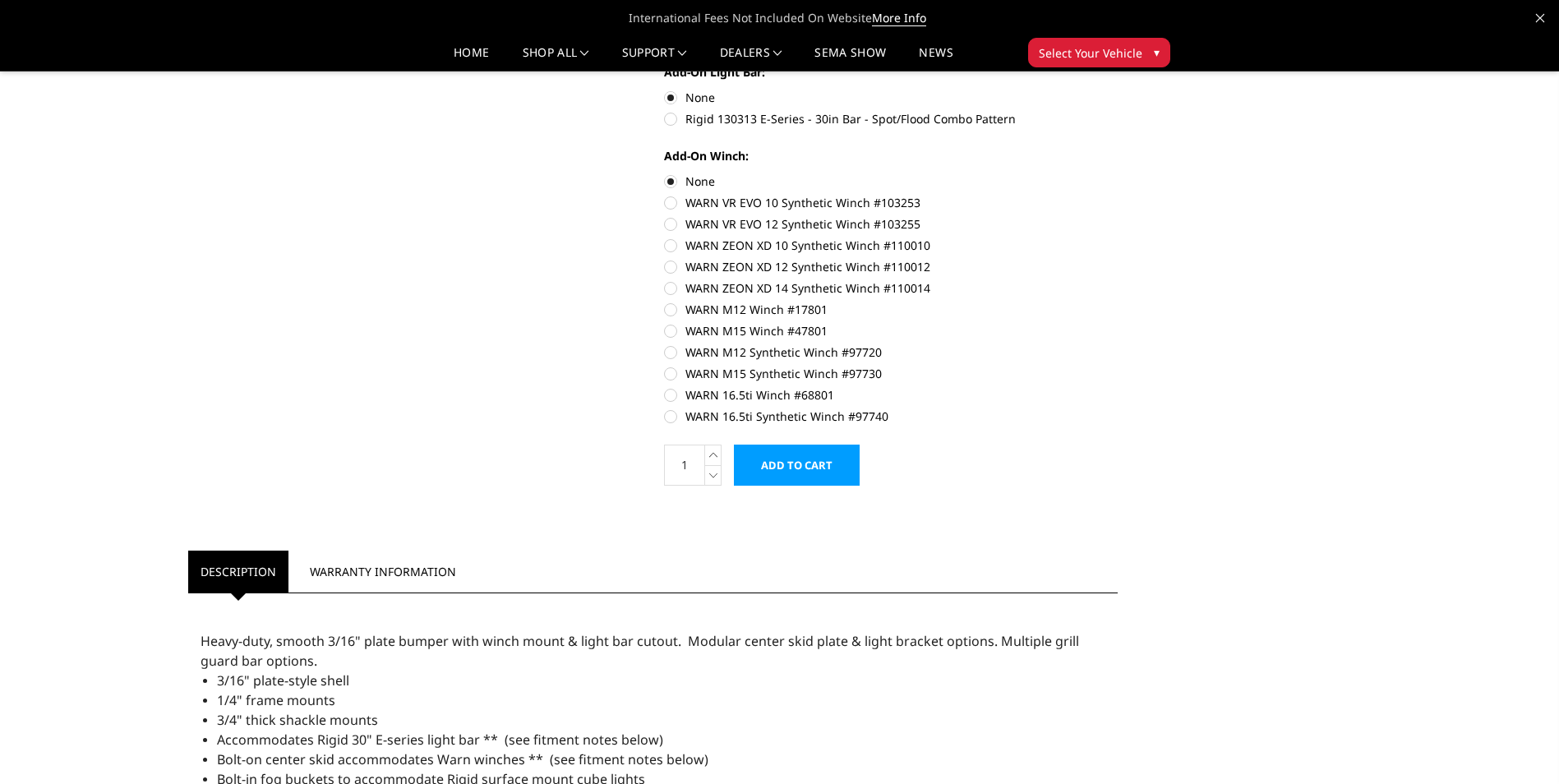
click at [673, 415] on label "WARN 16.5ti Synthetic Winch #97740" at bounding box center [891, 416] width 454 height 18
click at [1118, 387] on input "WARN 16.5ti Synthetic Winch #97740" at bounding box center [1118, 386] width 1 height 1
radio input "true"
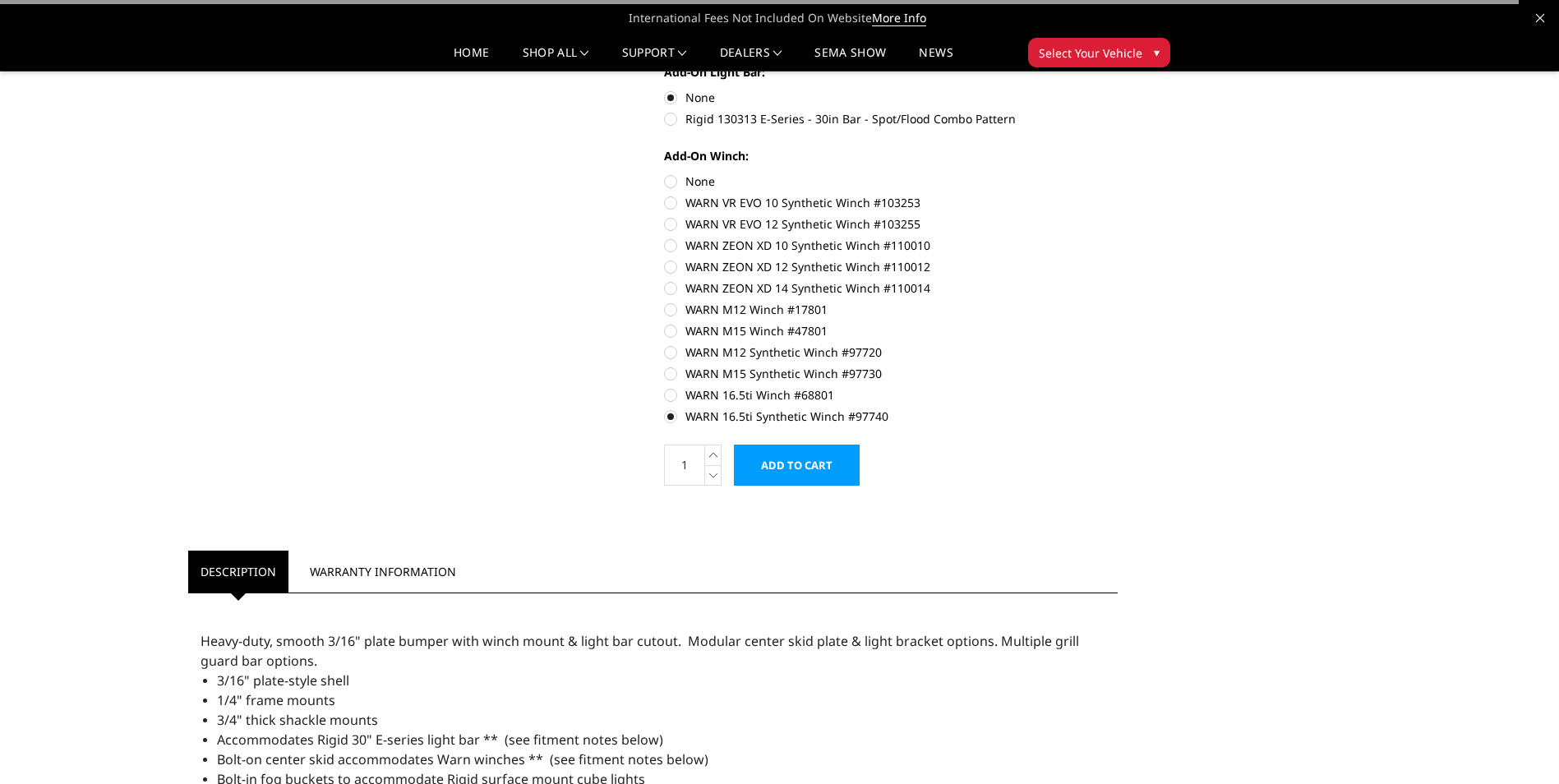
click at [772, 456] on input "Add to Cart" at bounding box center [797, 465] width 125 height 42
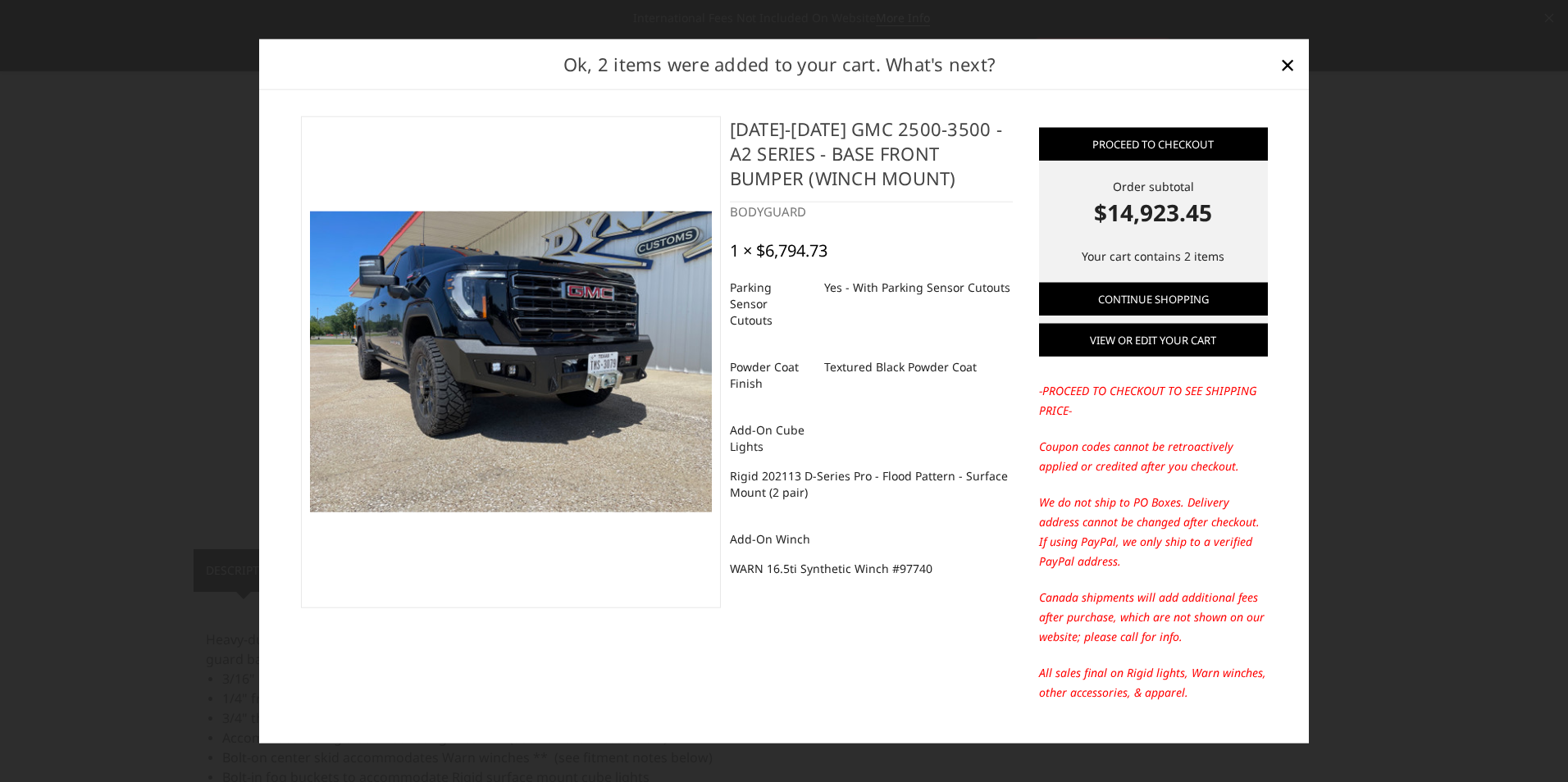
click at [1192, 342] on link "View or edit your cart" at bounding box center [1153, 340] width 229 height 33
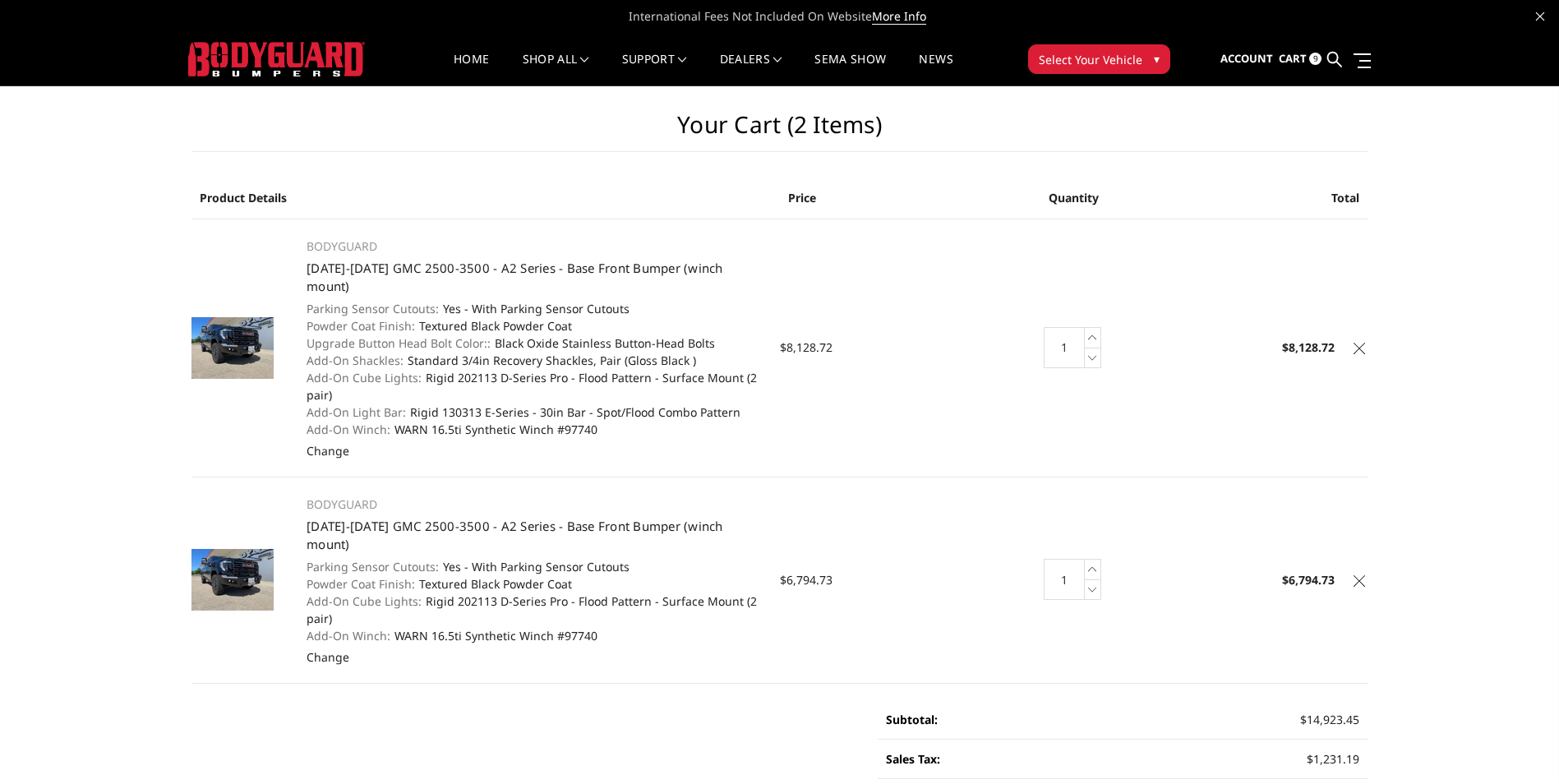
click at [1359, 343] on icon at bounding box center [1359, 349] width 11 height 11
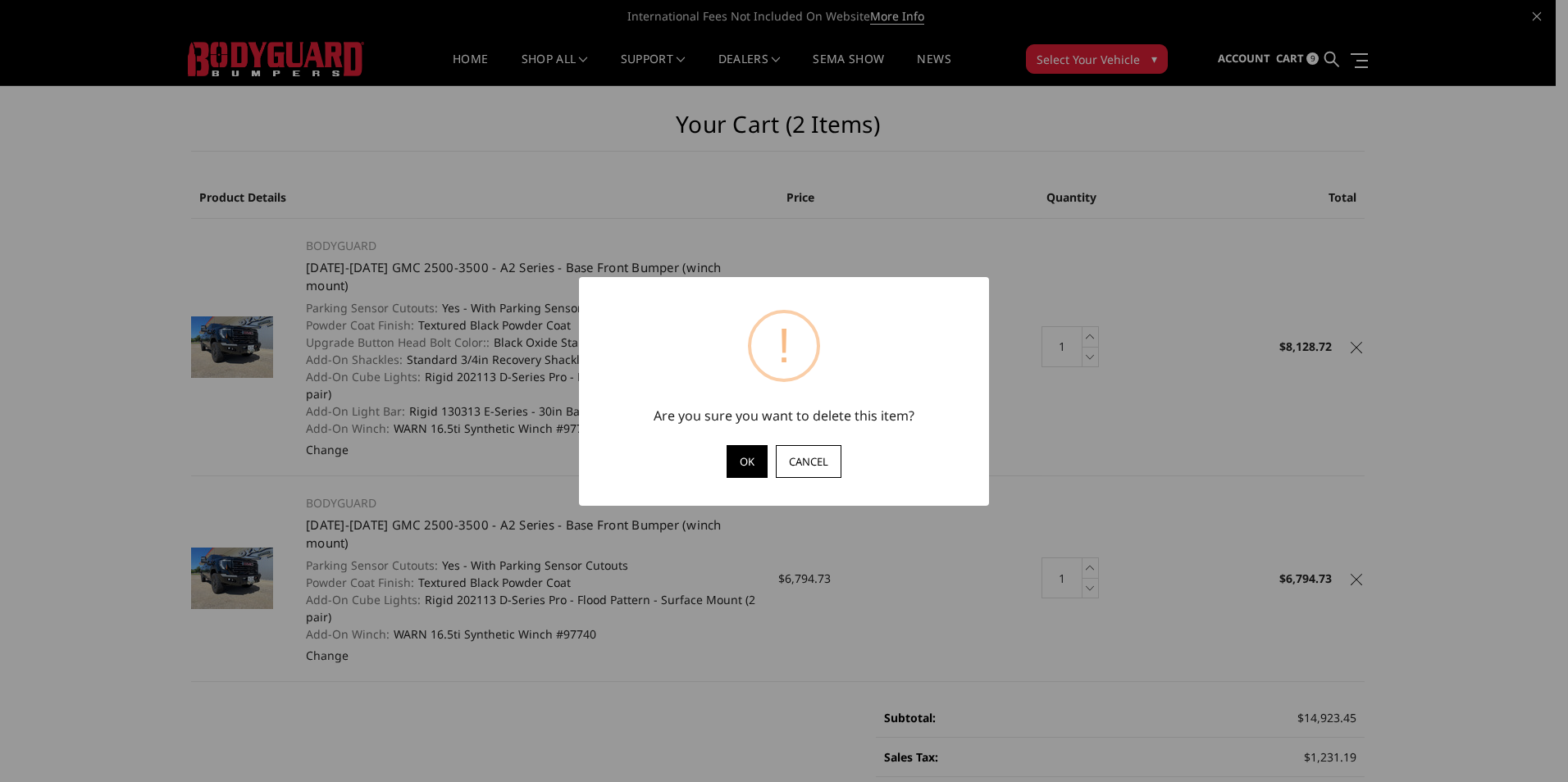
click at [758, 458] on button "OK" at bounding box center [746, 462] width 41 height 33
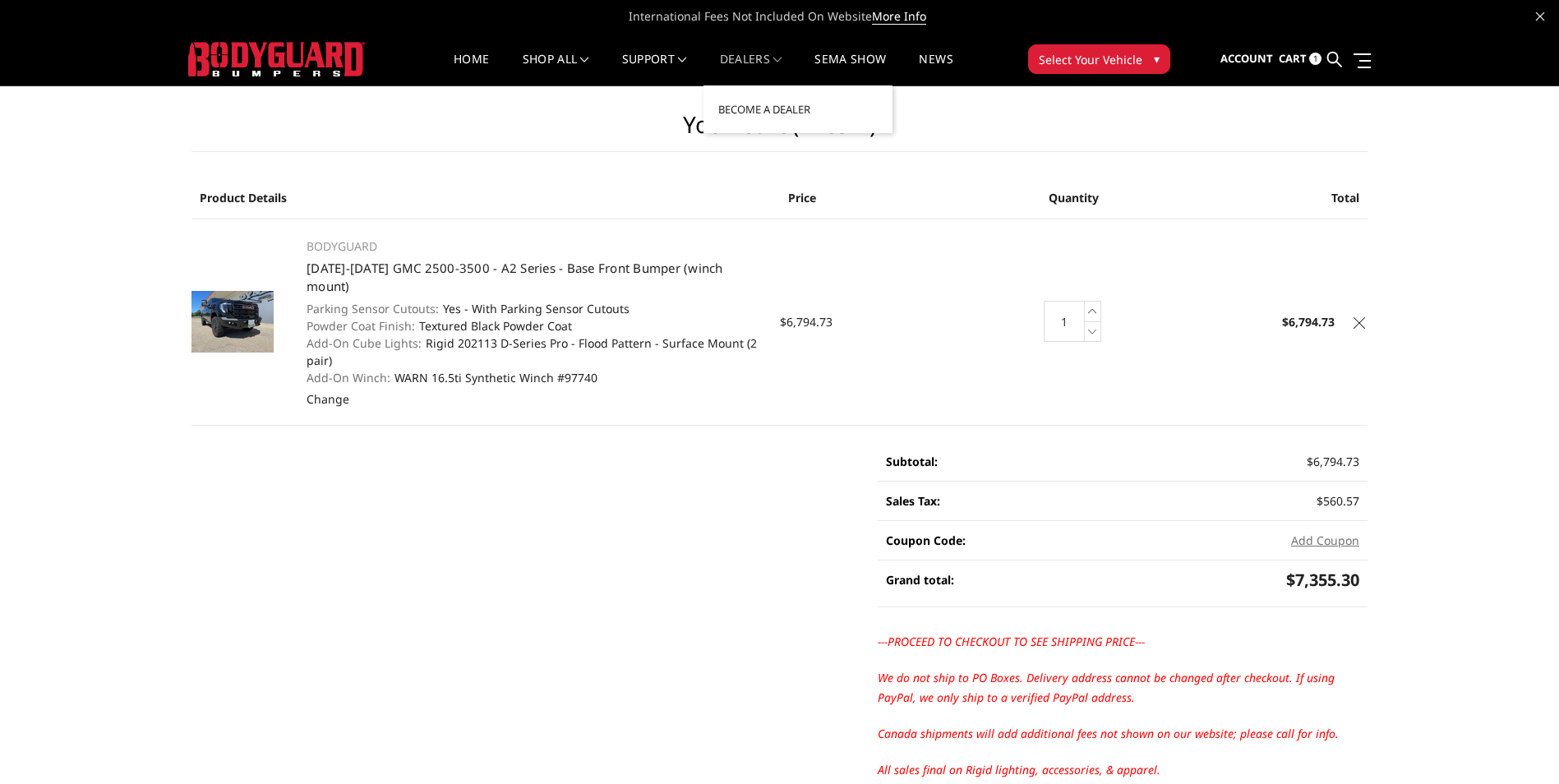
click at [728, 56] on link "Dealers" at bounding box center [751, 69] width 63 height 32
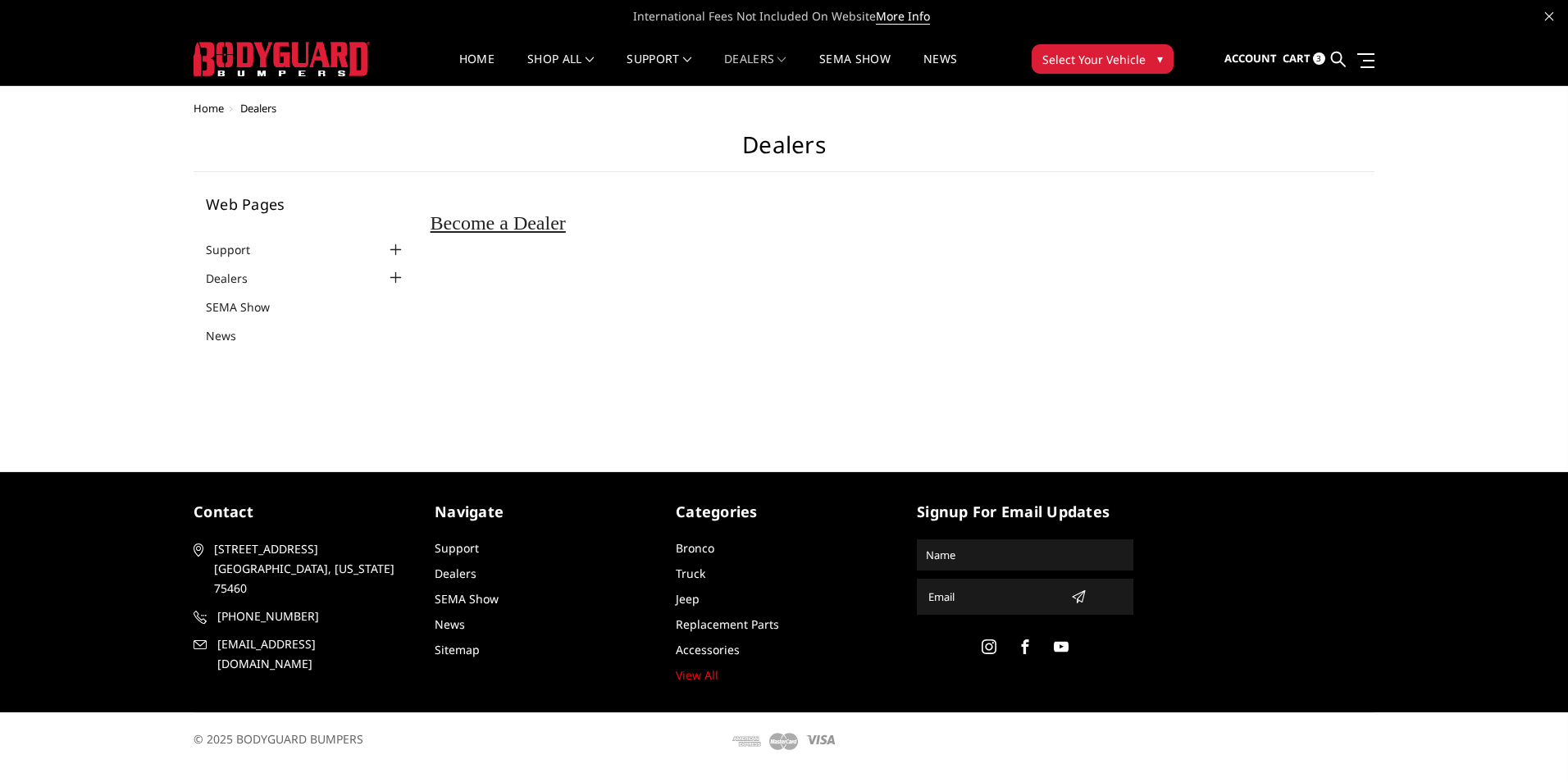
click at [397, 277] on div at bounding box center [396, 277] width 19 height 19
click at [266, 329] on link "SEMA Show" at bounding box center [248, 330] width 85 height 17
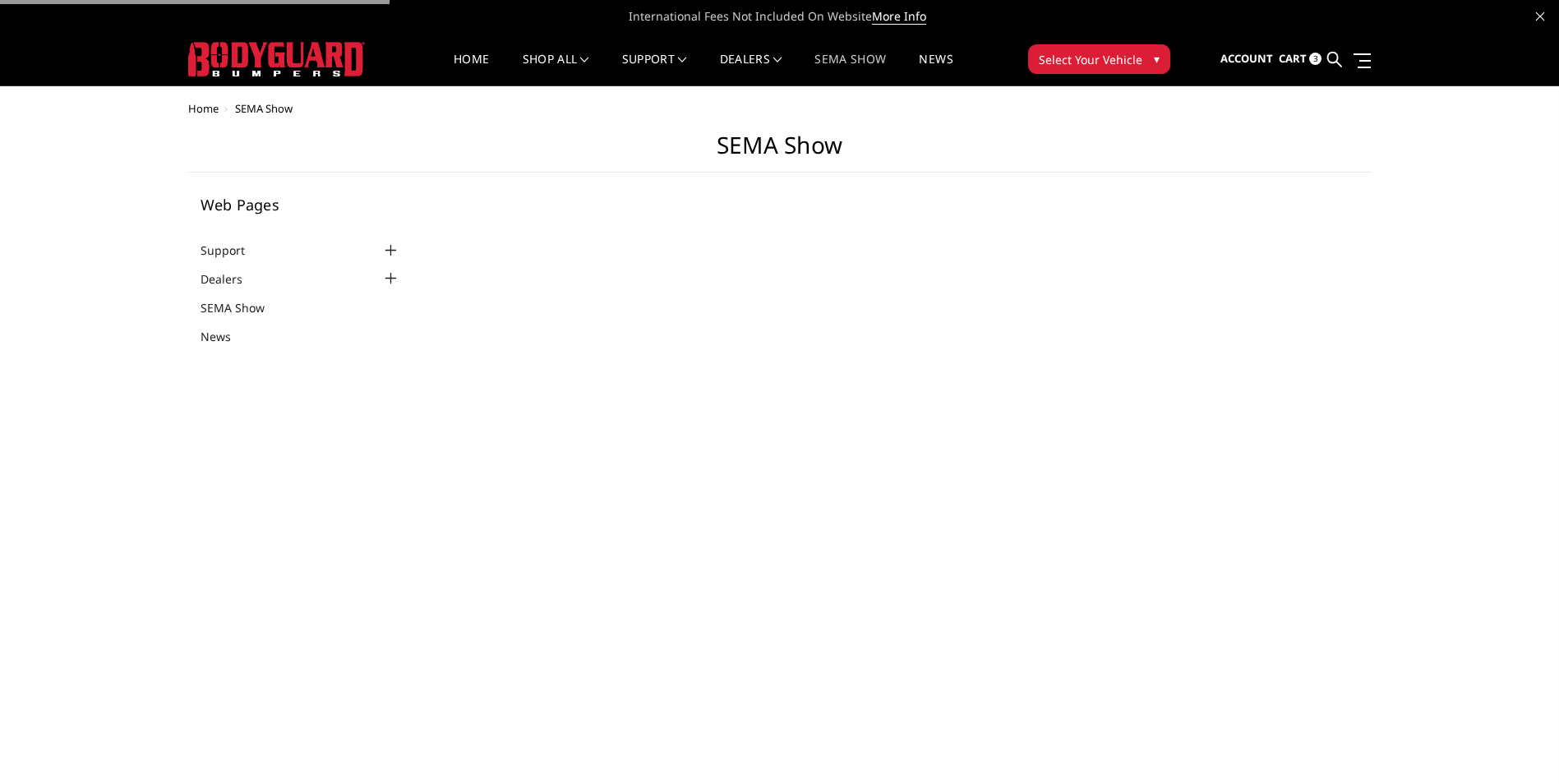
select select "US"
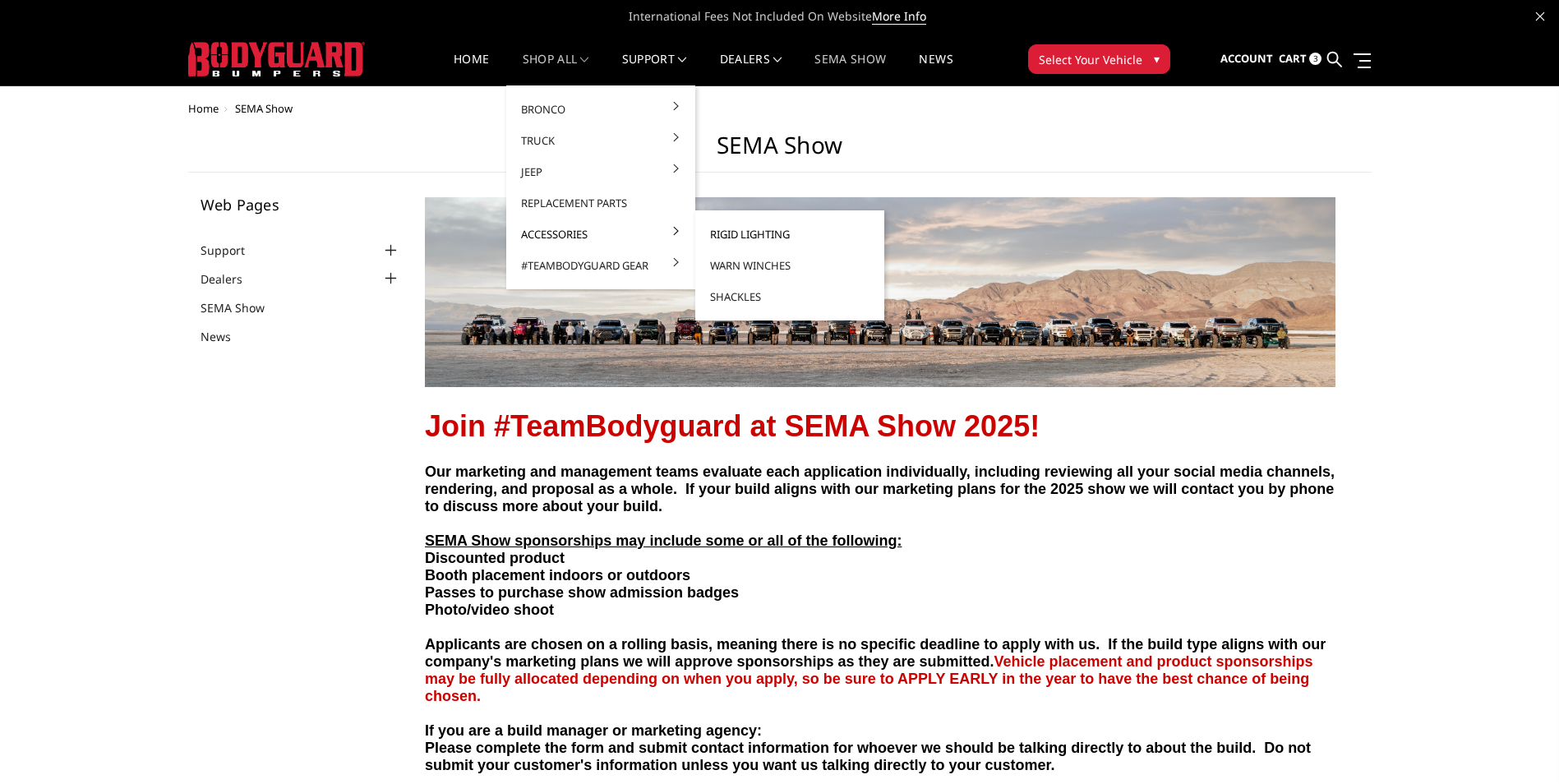
click at [765, 234] on link "Rigid Lighting" at bounding box center [790, 234] width 176 height 31
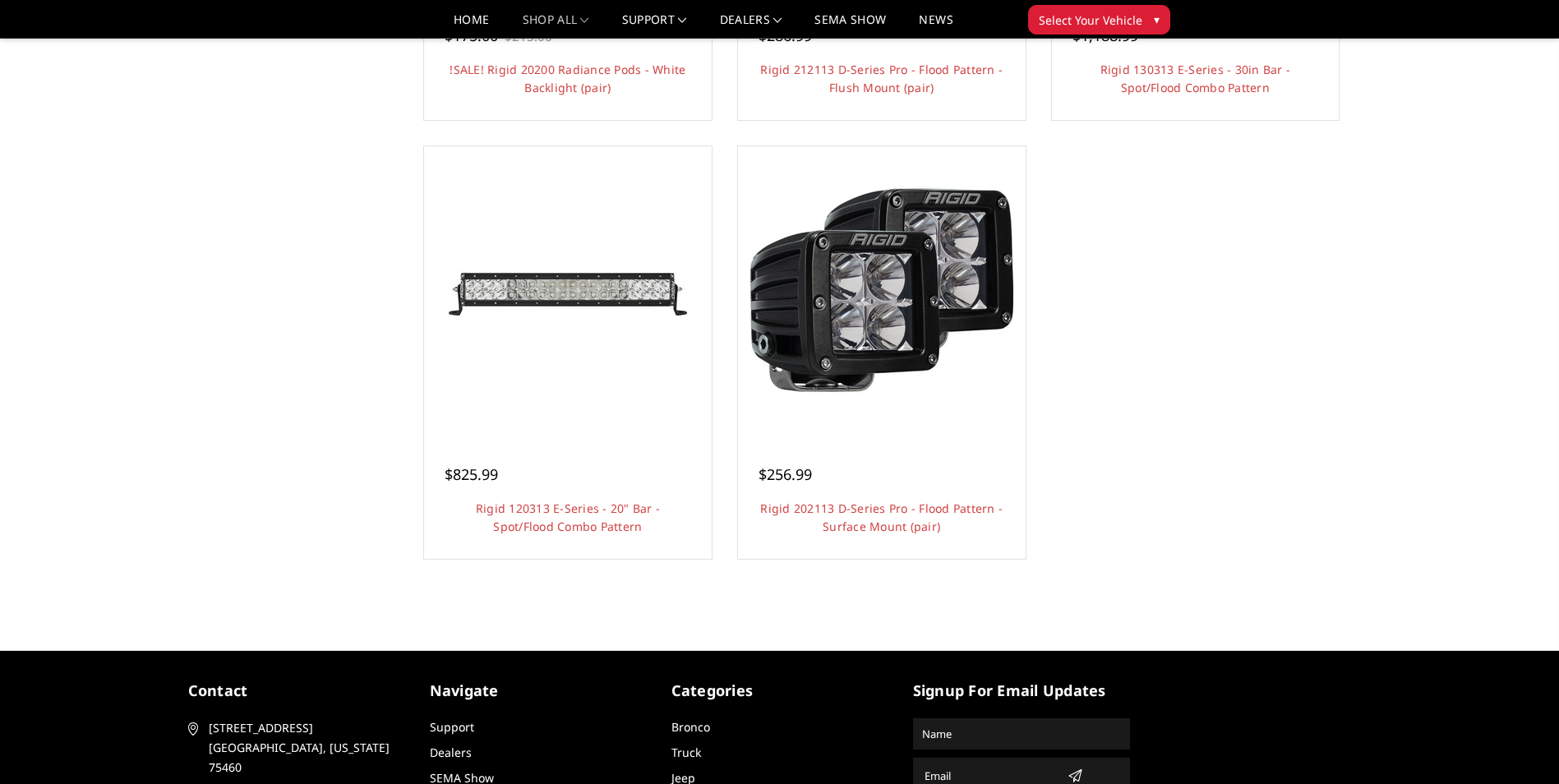
scroll to position [1536, 0]
